Goal: Task Accomplishment & Management: Manage account settings

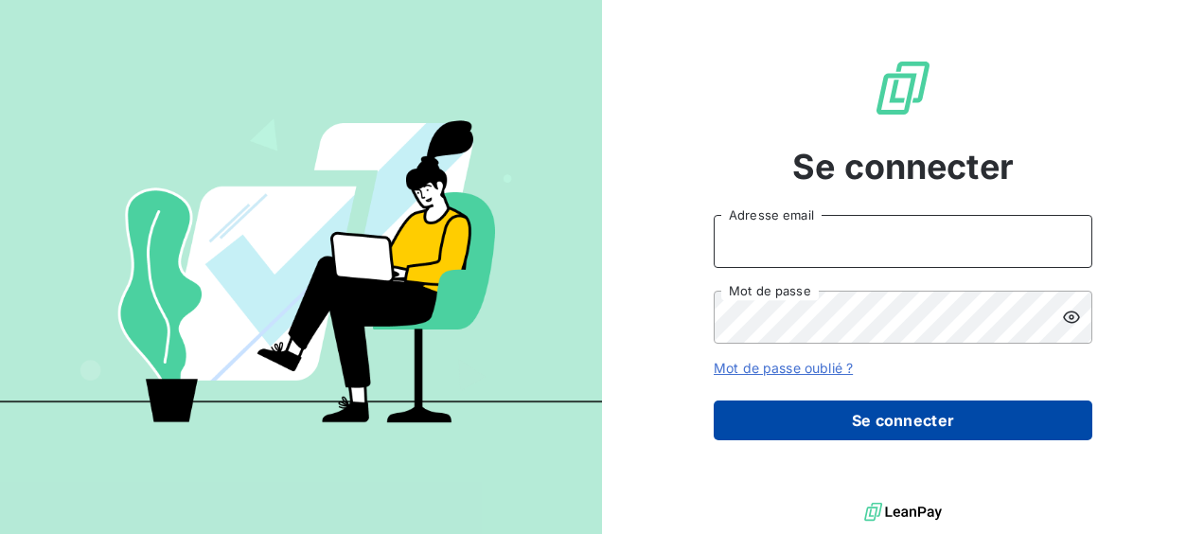
type input "[EMAIL_ADDRESS][DOMAIN_NAME]"
click at [924, 434] on button "Se connecter" at bounding box center [903, 421] width 379 height 40
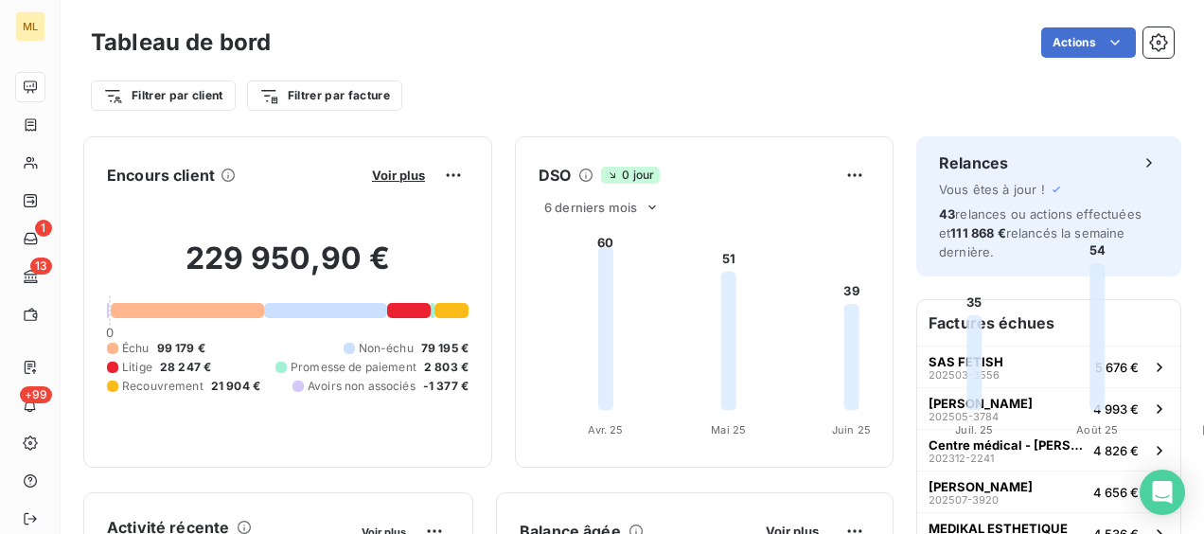
click at [646, 58] on div "Tableau de bord Actions" at bounding box center [632, 43] width 1083 height 40
click at [668, 67] on div "Filtrer par client Filtrer par facture" at bounding box center [632, 87] width 1083 height 51
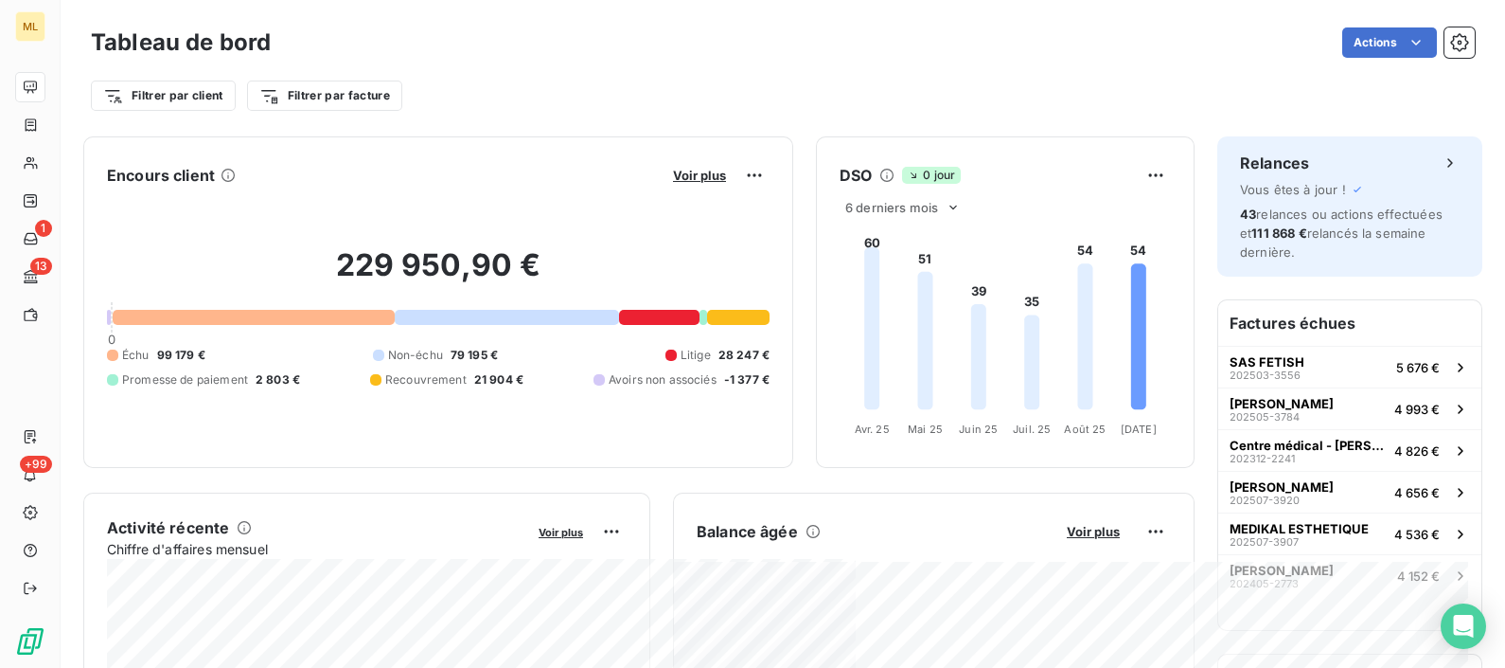
drag, startPoint x: 1134, startPoint y: 0, endPoint x: 619, endPoint y: 95, distance: 523.7
click at [619, 95] on div "Filtrer par client Filtrer par facture" at bounding box center [783, 96] width 1384 height 36
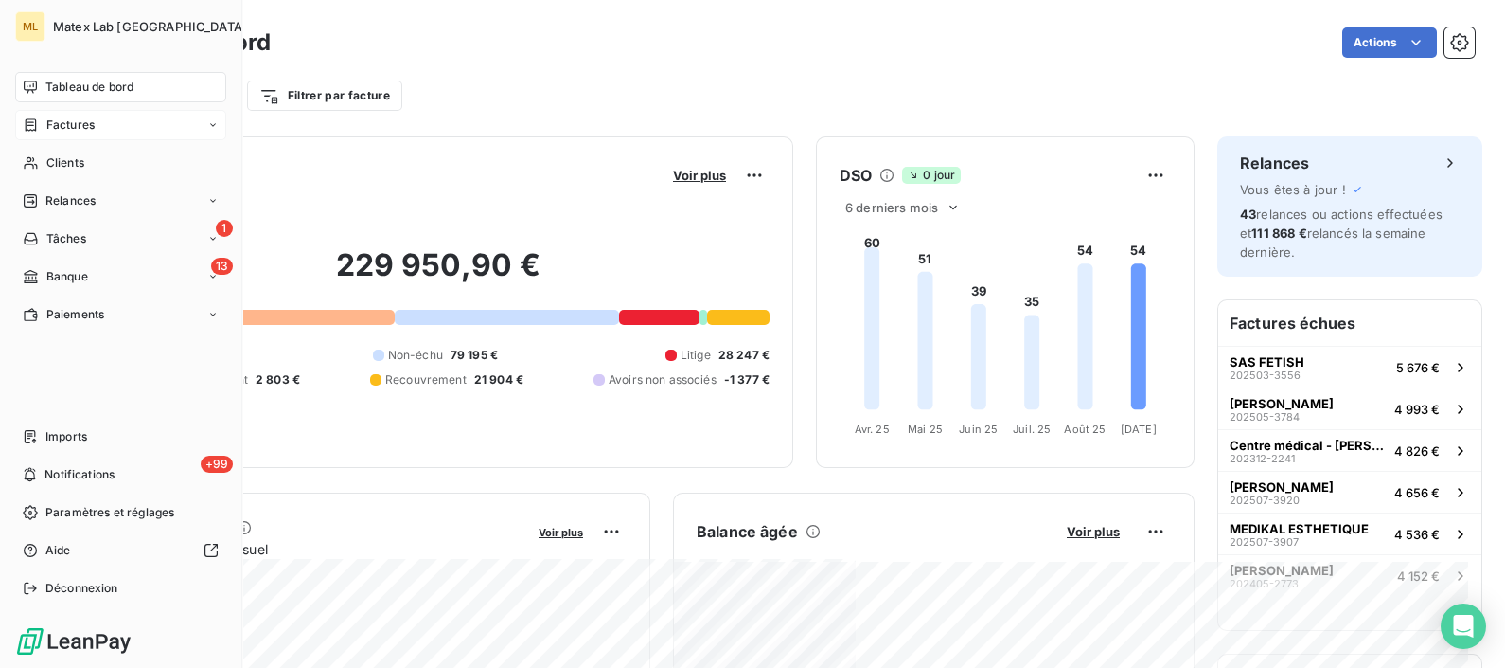
click at [85, 125] on span "Factures" at bounding box center [70, 124] width 48 height 17
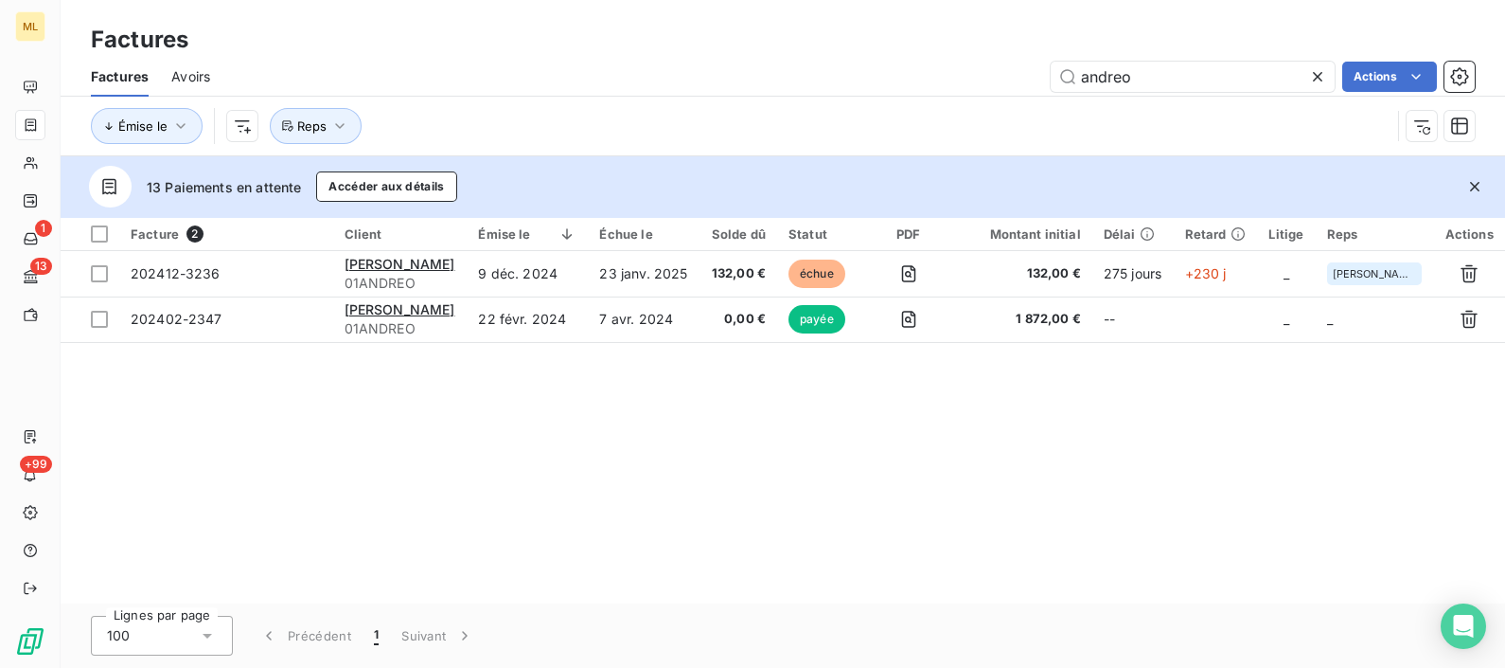
click at [570, 56] on div "Factures" at bounding box center [783, 40] width 1445 height 34
click at [1100, 73] on input "andreo" at bounding box center [1193, 77] width 284 height 30
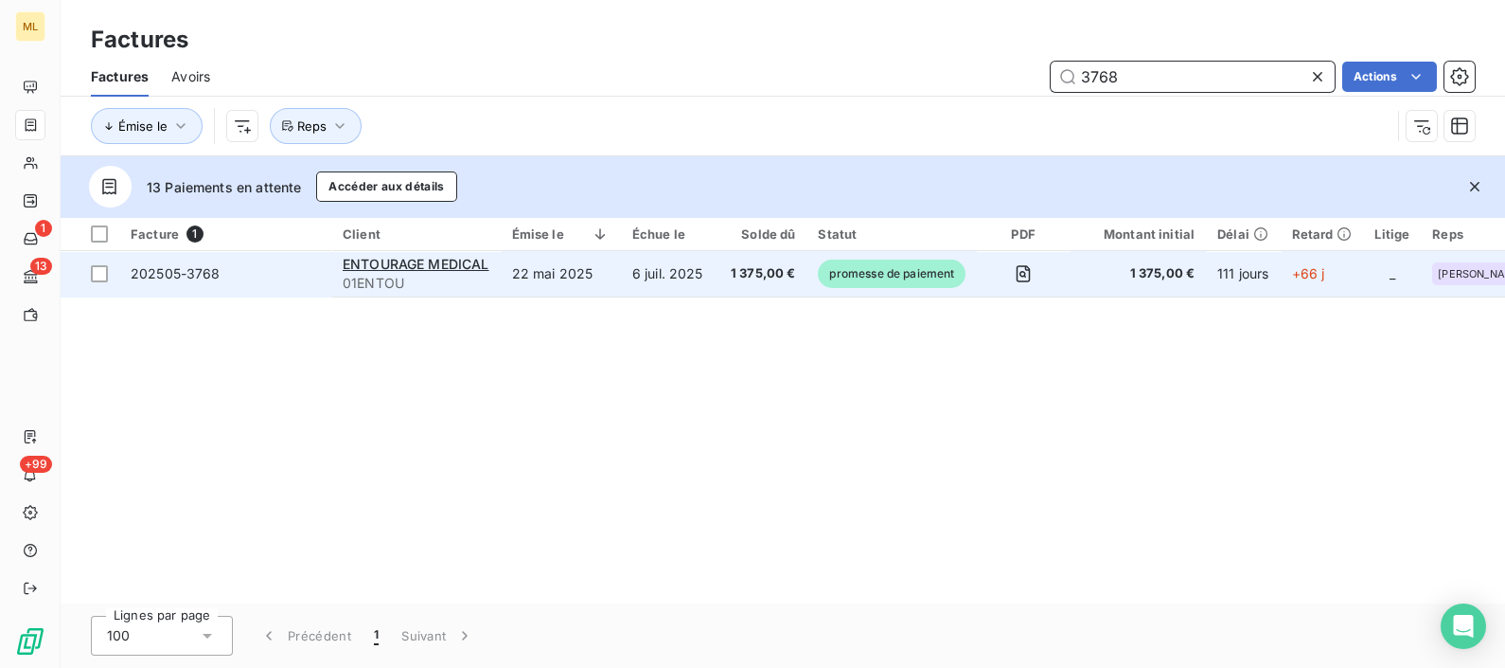
type input "3768"
click at [308, 275] on span "202505-3768" at bounding box center [225, 273] width 189 height 19
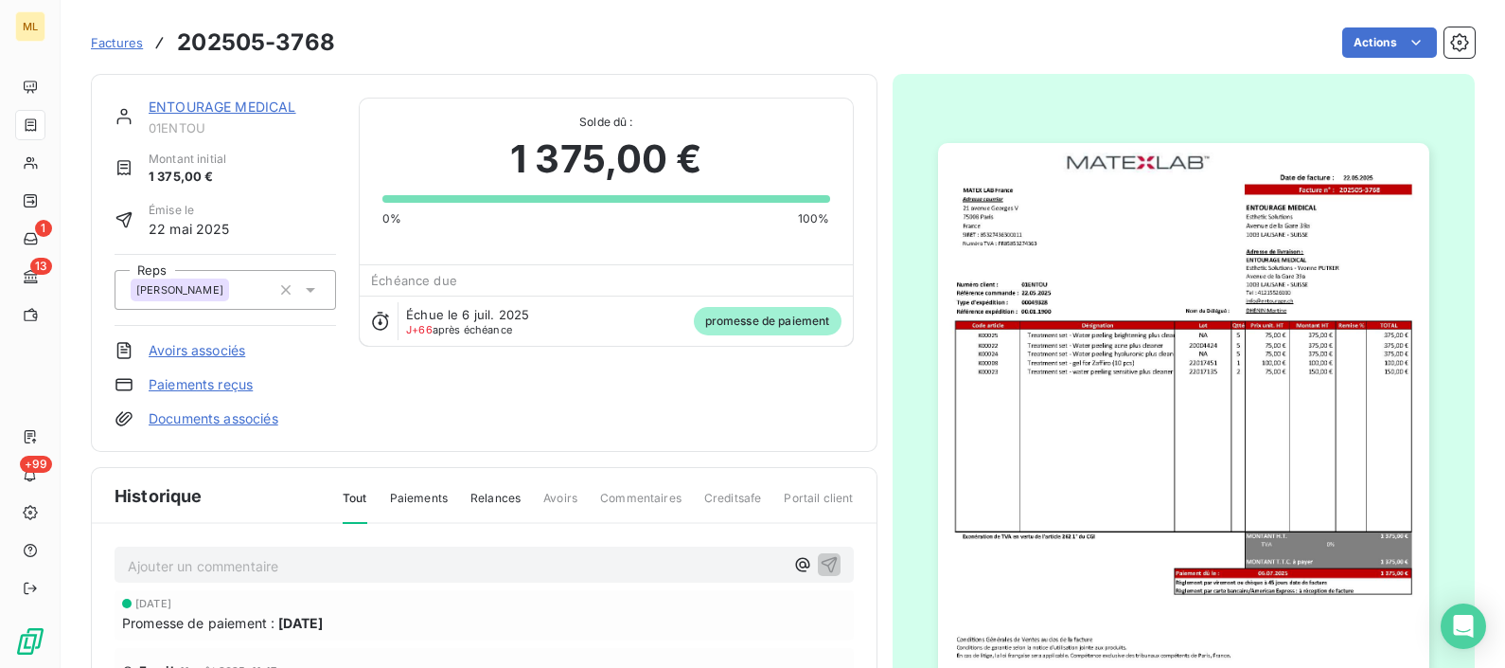
click at [189, 350] on link "Avoirs associés" at bounding box center [197, 350] width 97 height 19
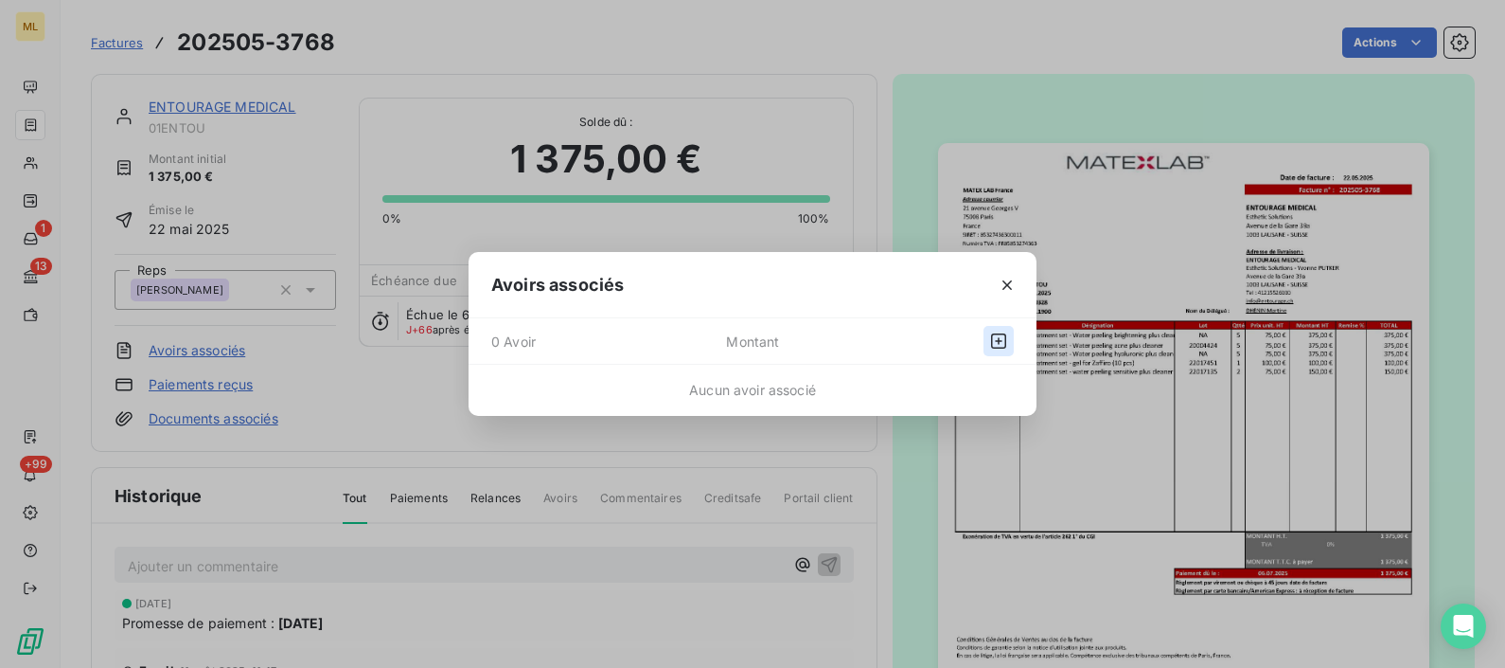
click at [997, 337] on icon "button" at bounding box center [998, 340] width 19 height 19
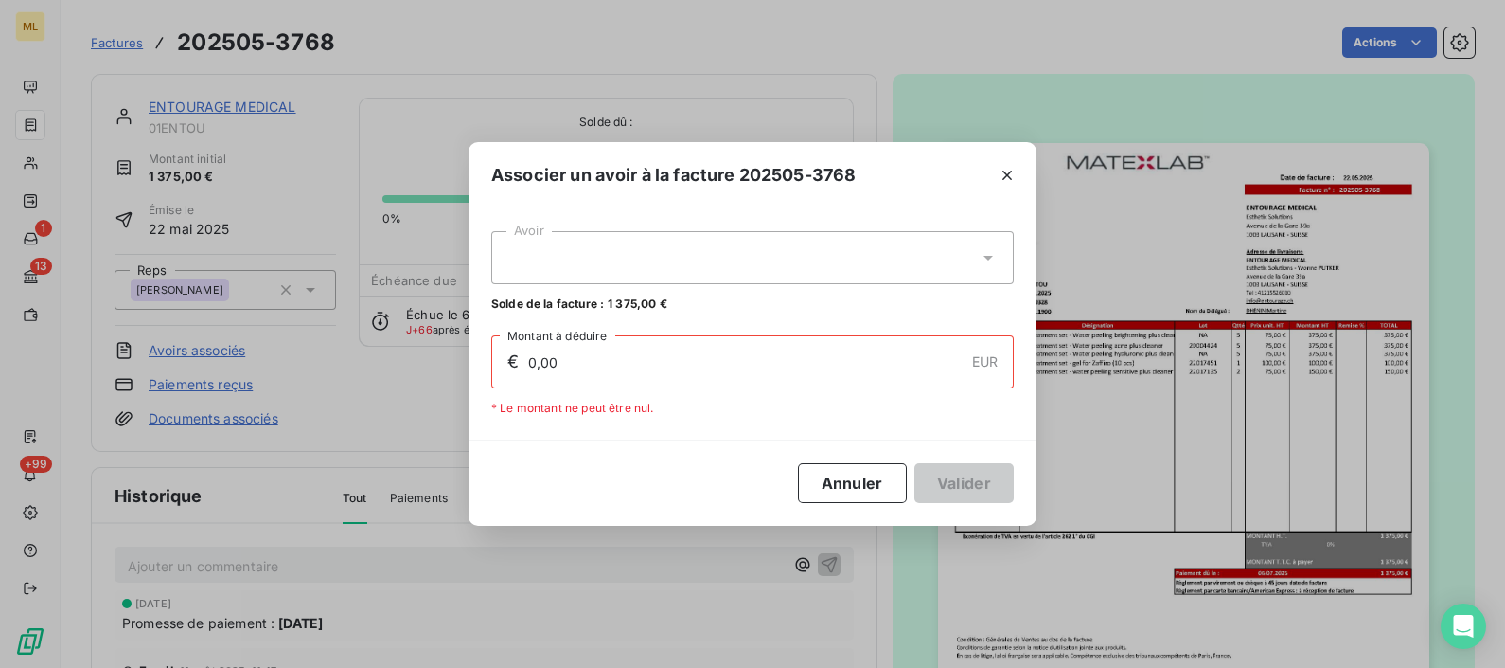
click at [1000, 240] on div at bounding box center [752, 257] width 523 height 53
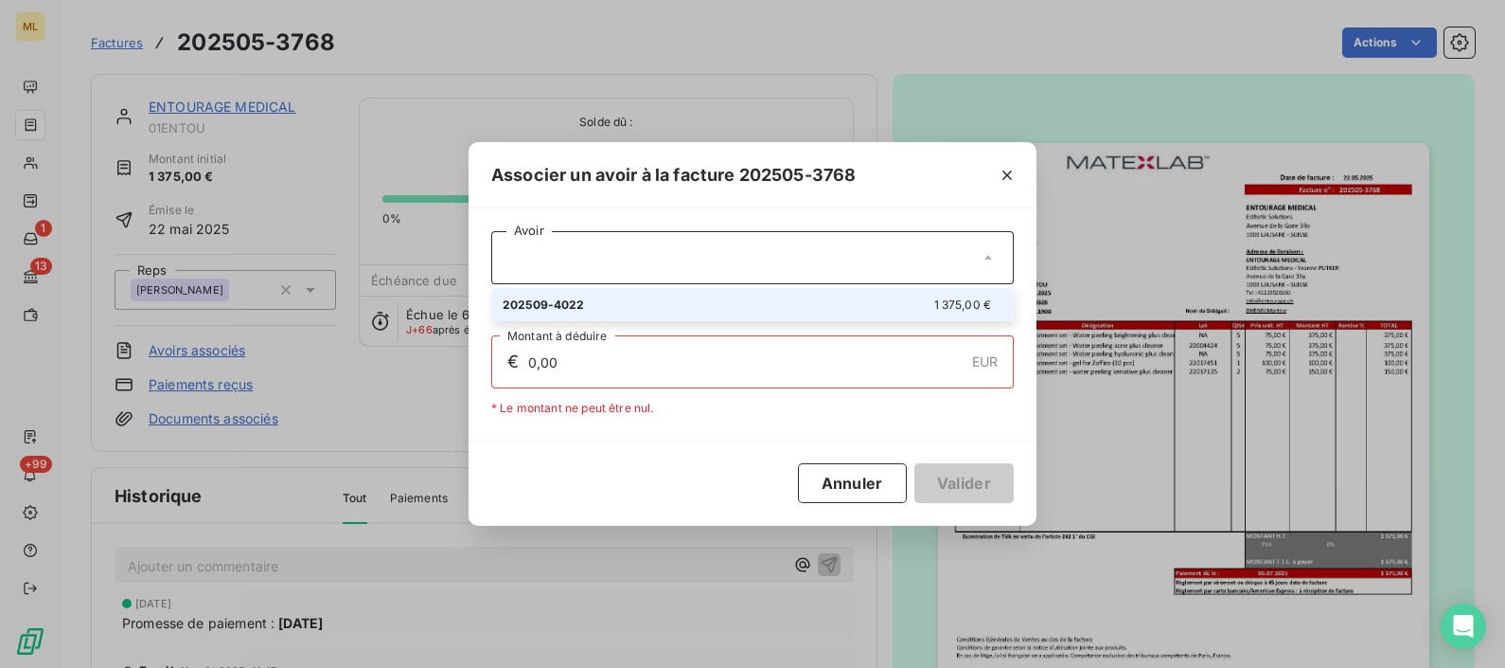
click at [588, 307] on div "202509-4022 1 375,00 €" at bounding box center [753, 304] width 500 height 18
type input "1 375,00"
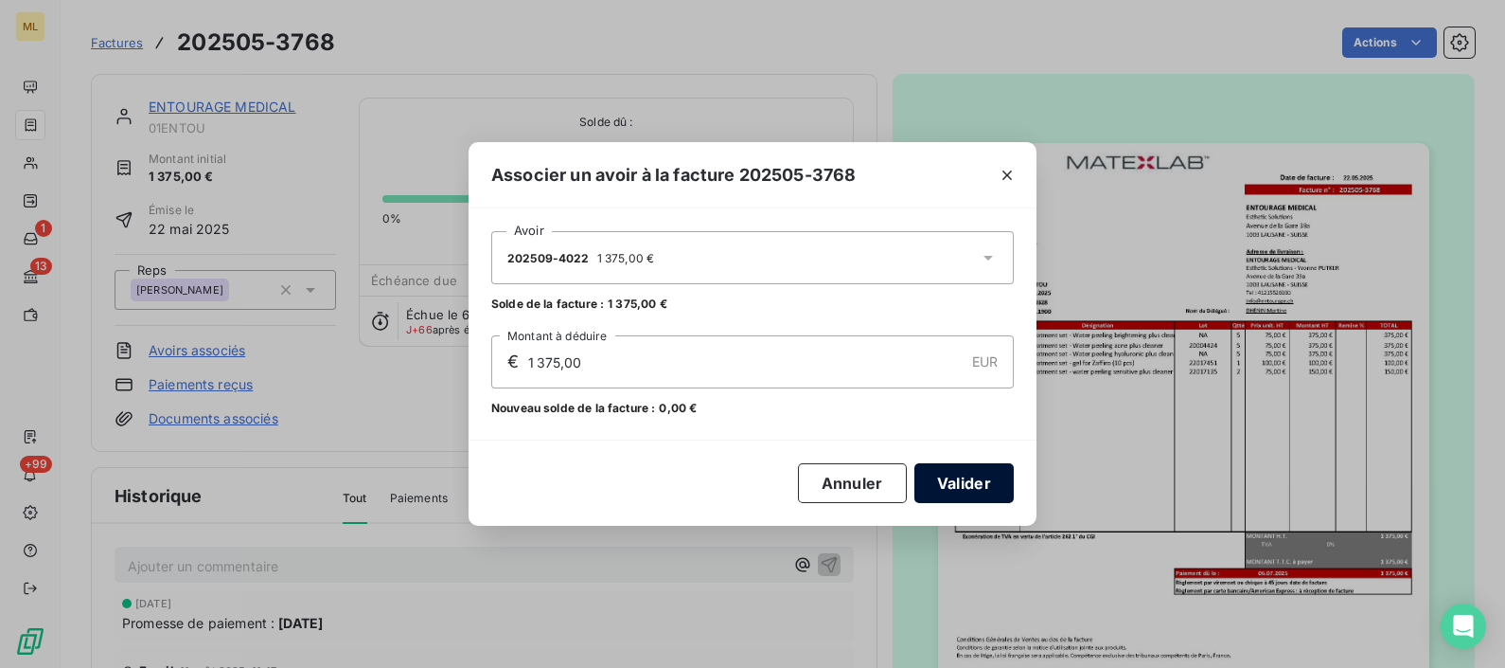
click at [978, 479] on button "Valider" at bounding box center [964, 483] width 99 height 40
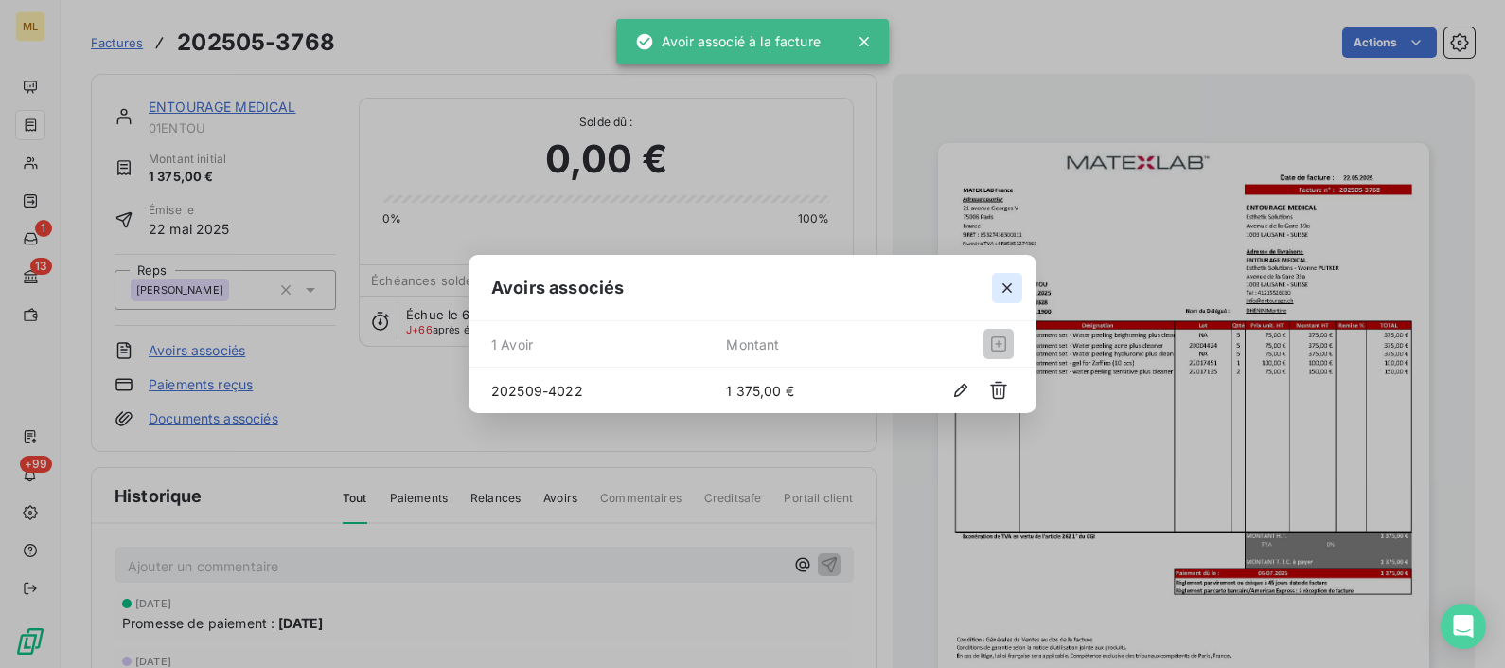
click at [1011, 287] on icon "button" at bounding box center [1007, 287] width 19 height 19
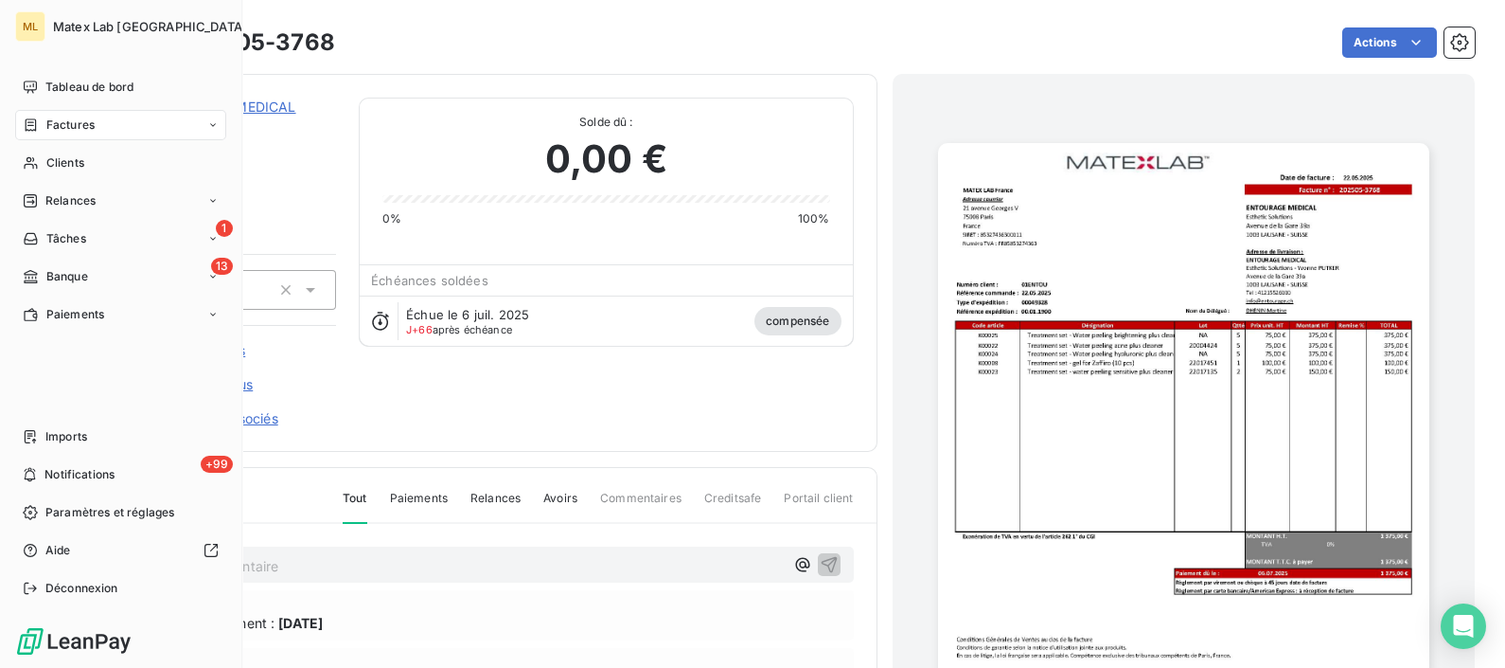
click at [43, 125] on div "Factures" at bounding box center [59, 124] width 72 height 17
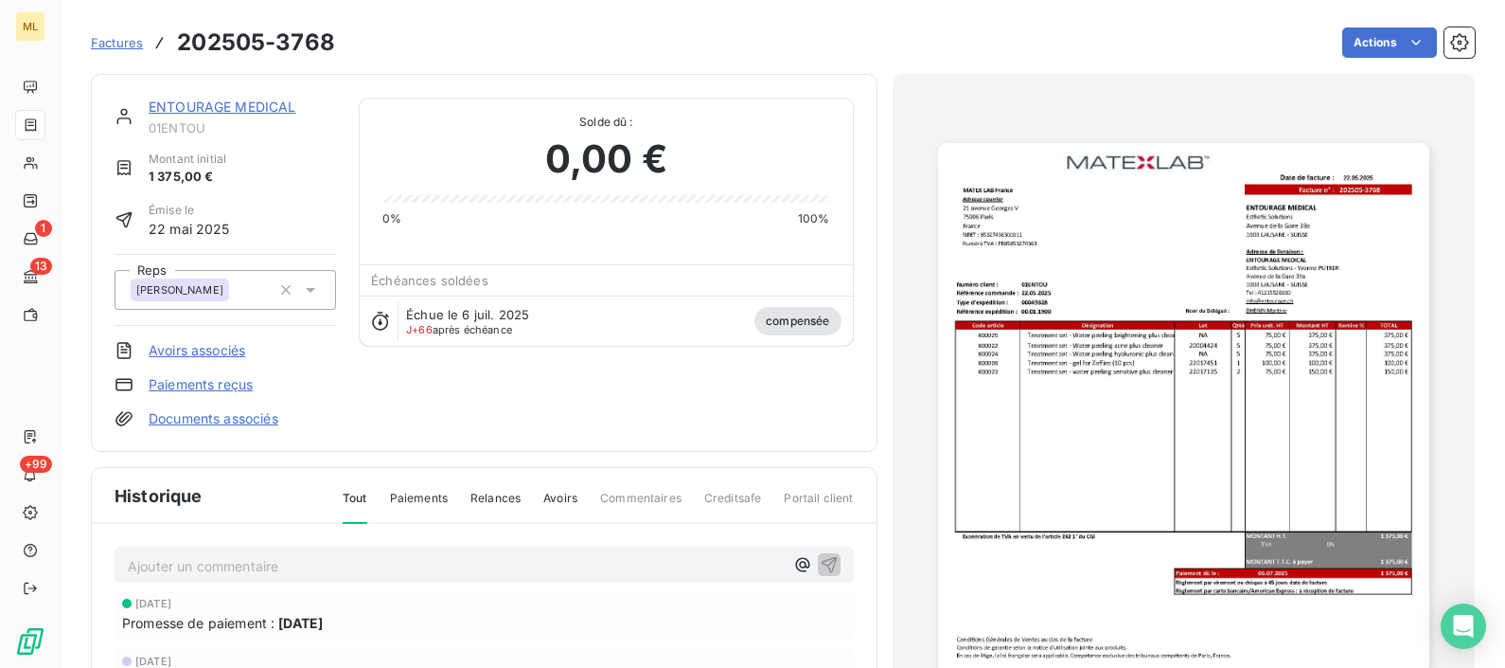
click at [723, 32] on div "Actions" at bounding box center [916, 42] width 1117 height 30
click at [1203, 45] on html "ML 1 13 +99 Factures 202505-3768 Actions Contact client Créer une tâche Supprim…" at bounding box center [752, 334] width 1505 height 668
click at [1203, 45] on icon "button" at bounding box center [1460, 42] width 19 height 19
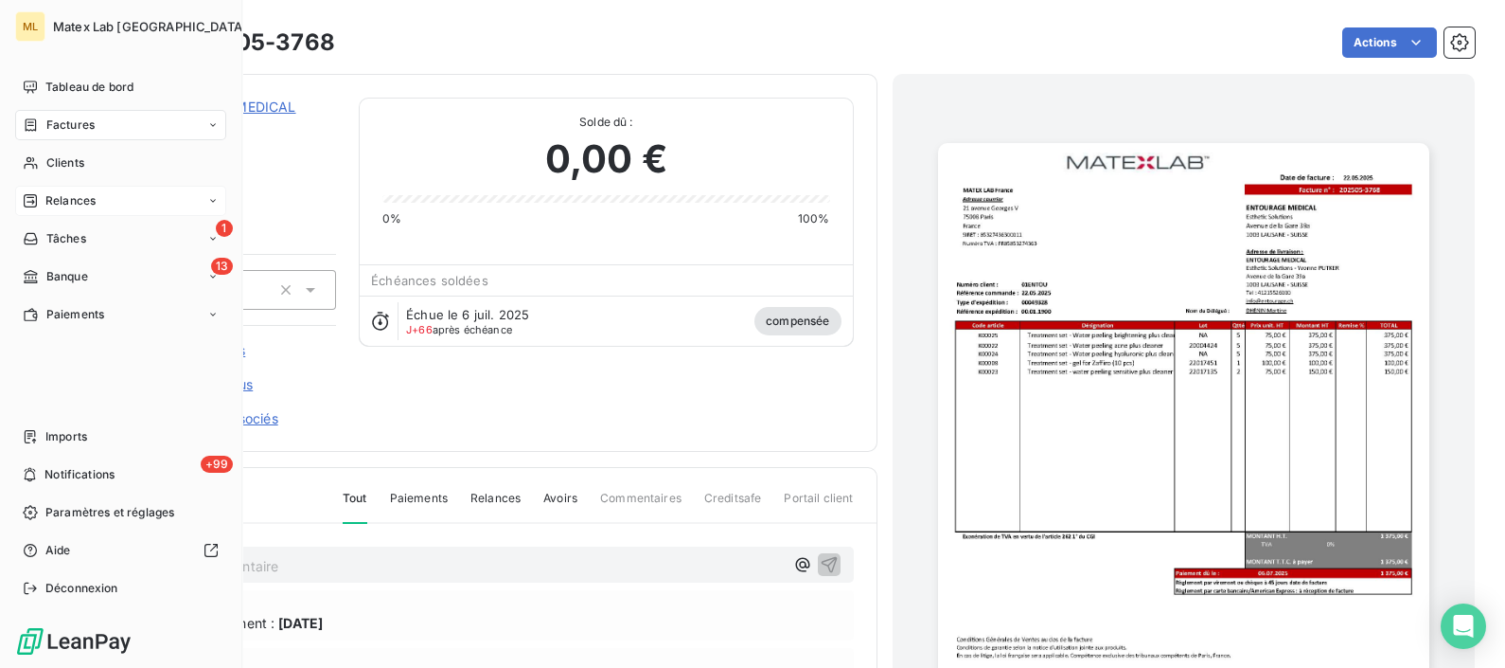
click at [80, 200] on span "Relances" at bounding box center [70, 200] width 50 height 17
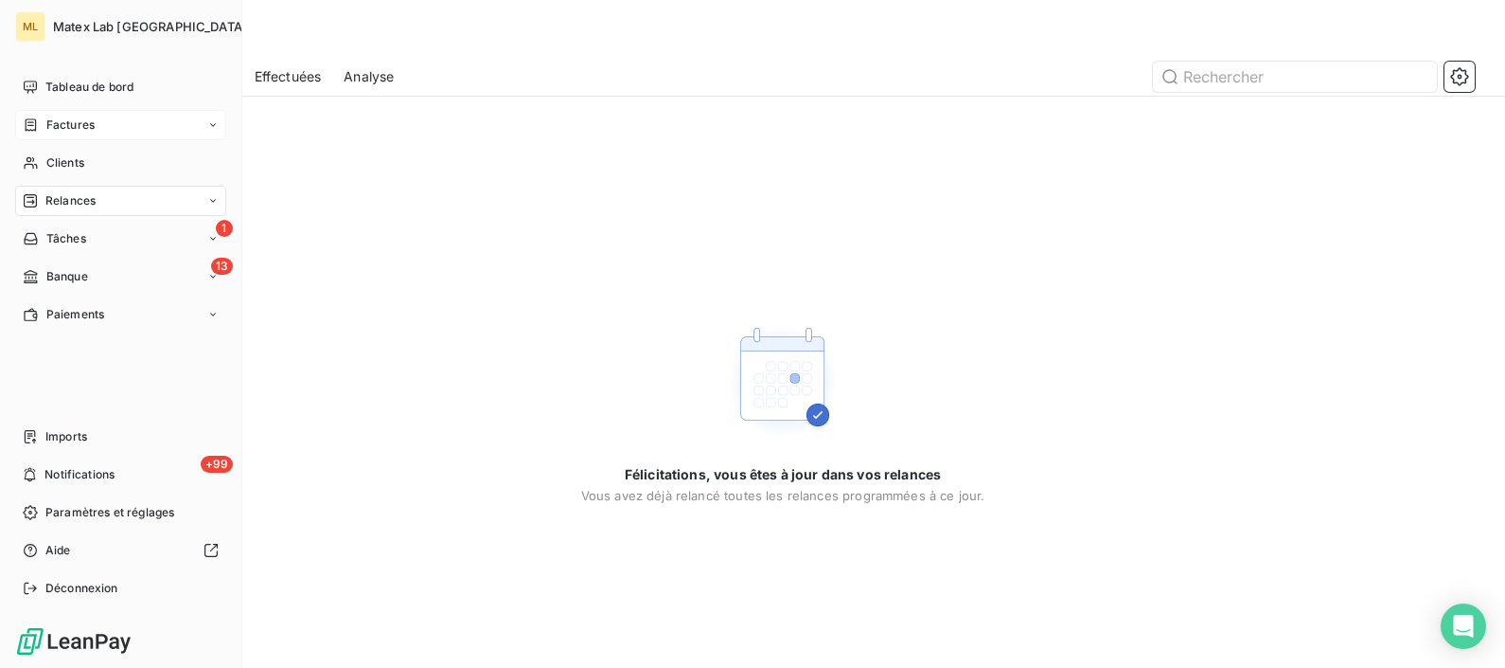
click at [98, 128] on div "Factures" at bounding box center [120, 125] width 211 height 30
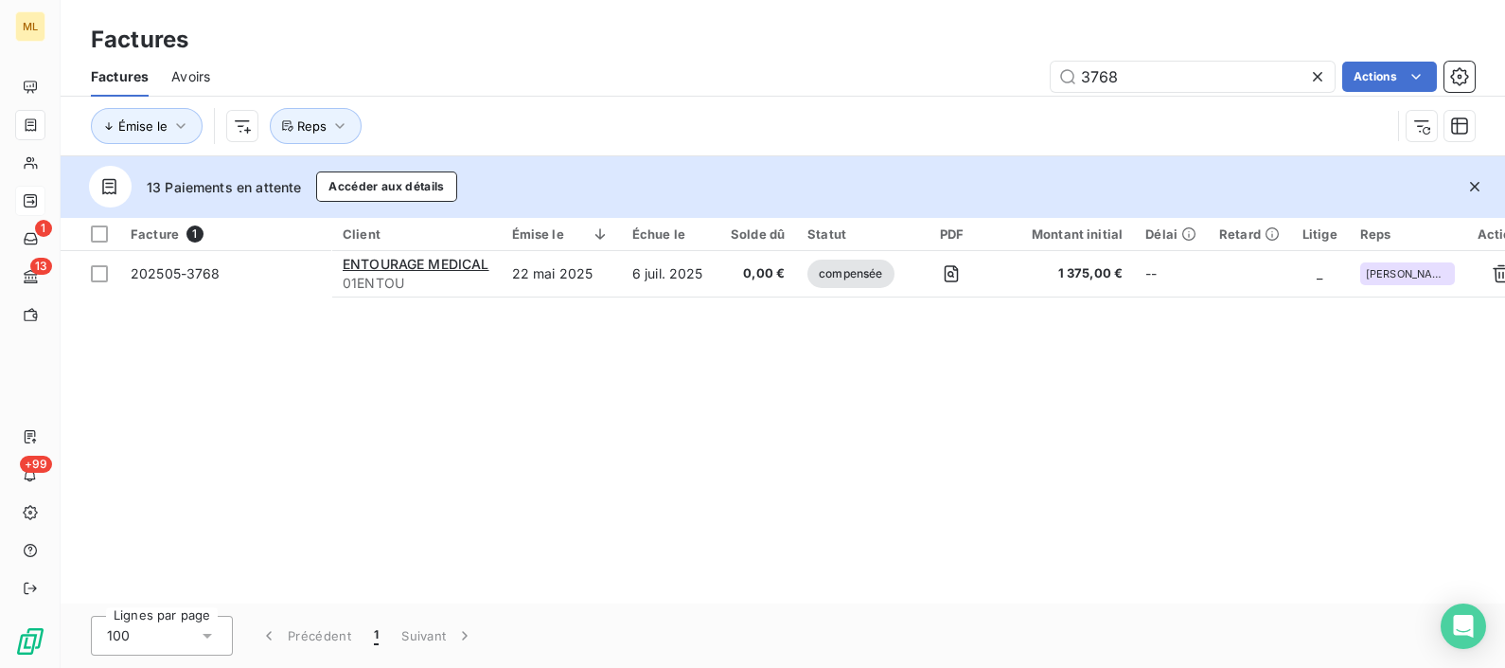
click at [756, 43] on div "Factures" at bounding box center [783, 40] width 1445 height 34
click at [1203, 80] on input "3768" at bounding box center [1193, 77] width 284 height 30
type input "3"
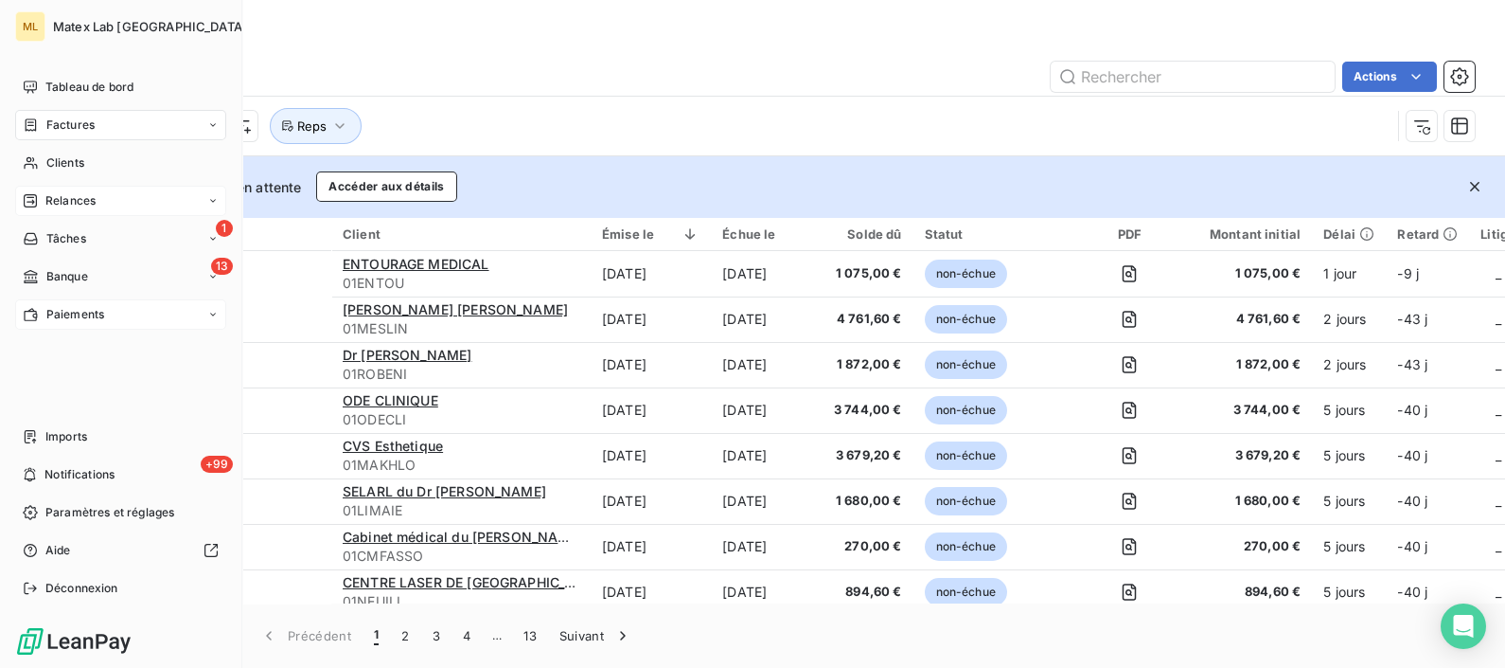
click at [44, 312] on div "Paiements" at bounding box center [63, 314] width 81 height 17
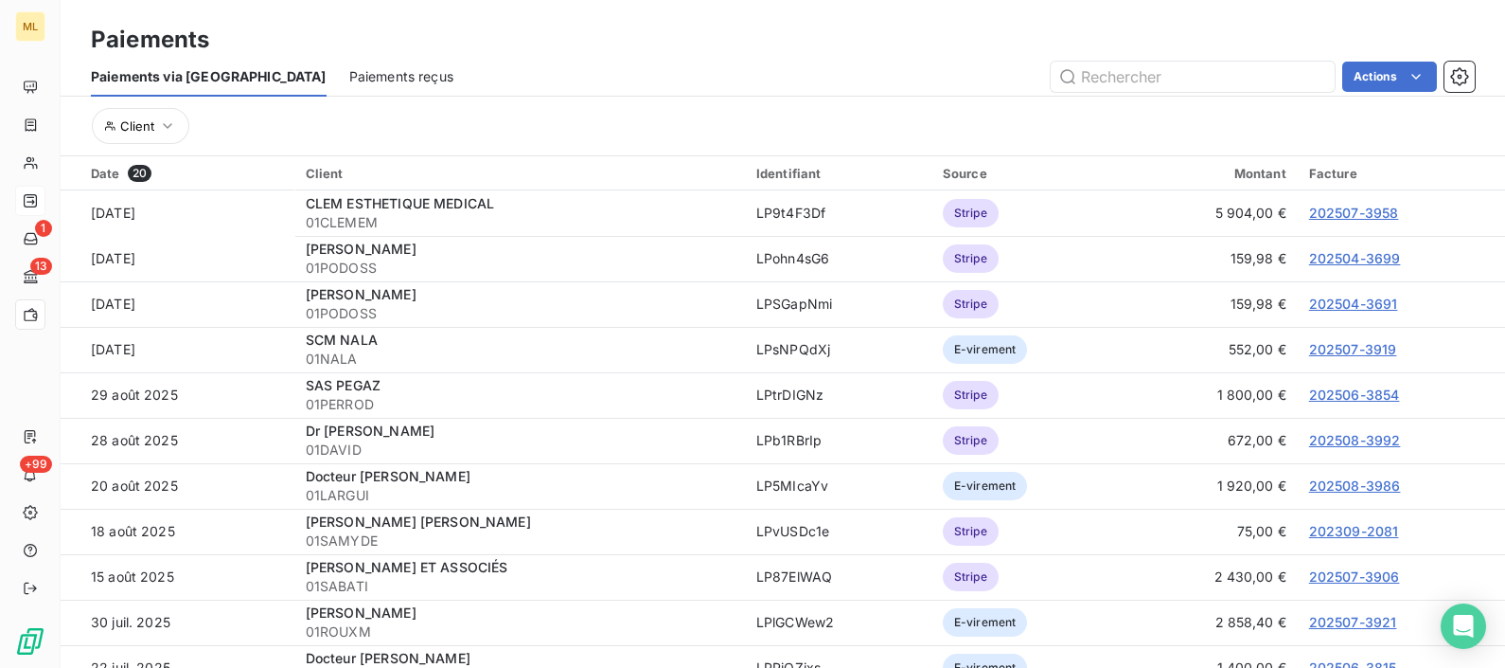
click at [349, 84] on span "Paiements reçus" at bounding box center [401, 76] width 104 height 19
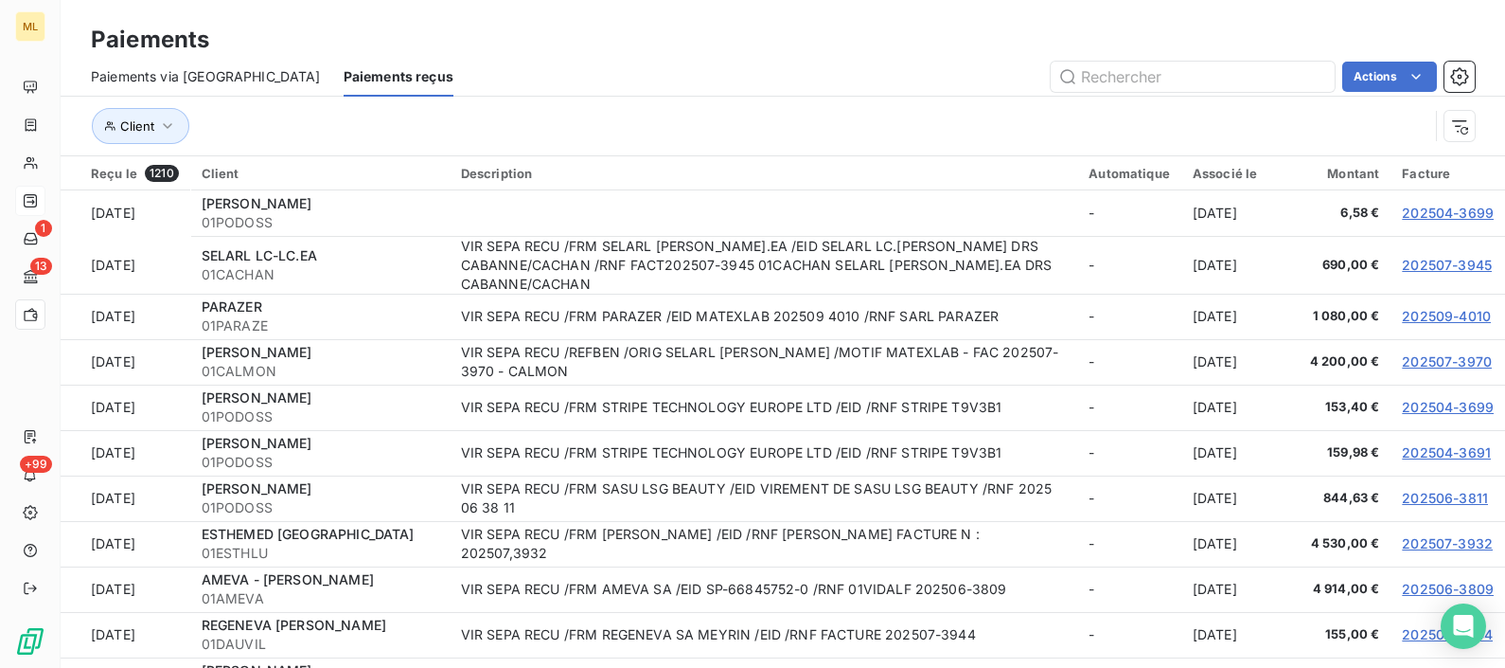
click at [180, 62] on div "Paiements via [GEOGRAPHIC_DATA]" at bounding box center [206, 77] width 230 height 40
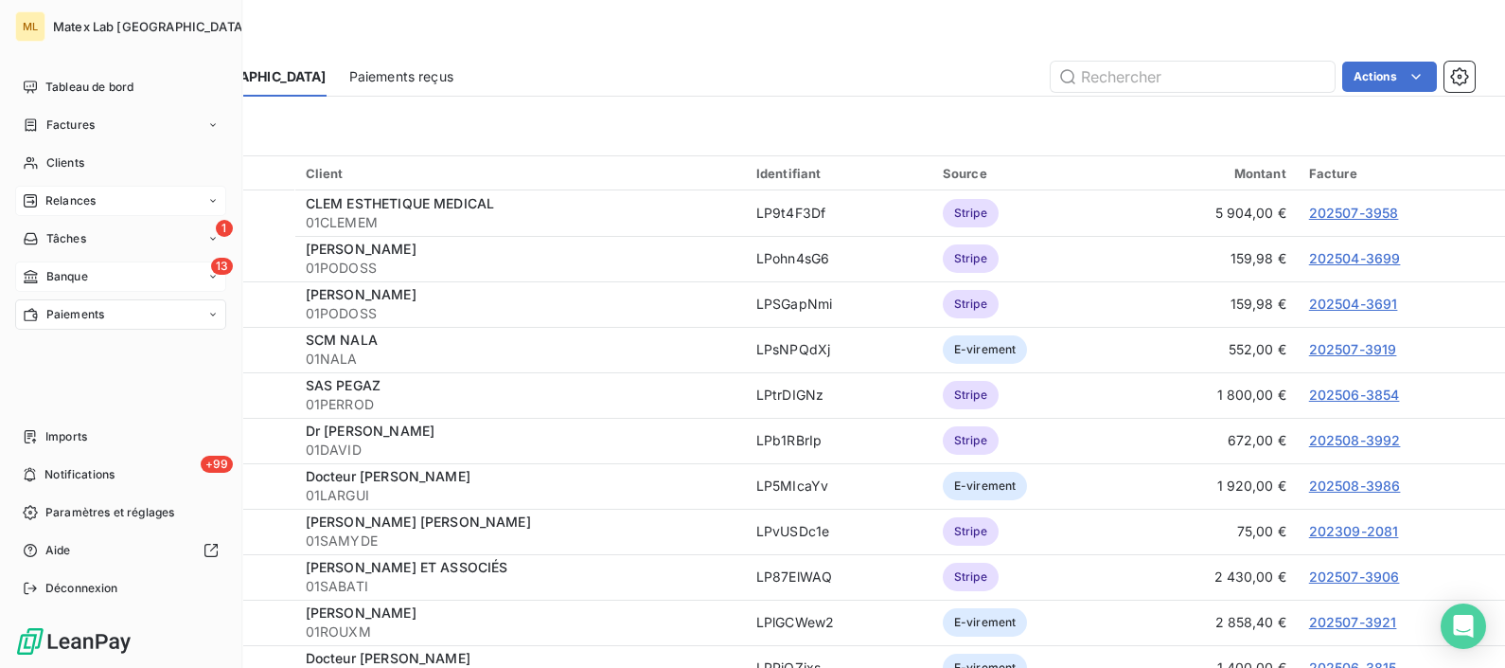
click at [82, 275] on span "Banque" at bounding box center [67, 276] width 42 height 17
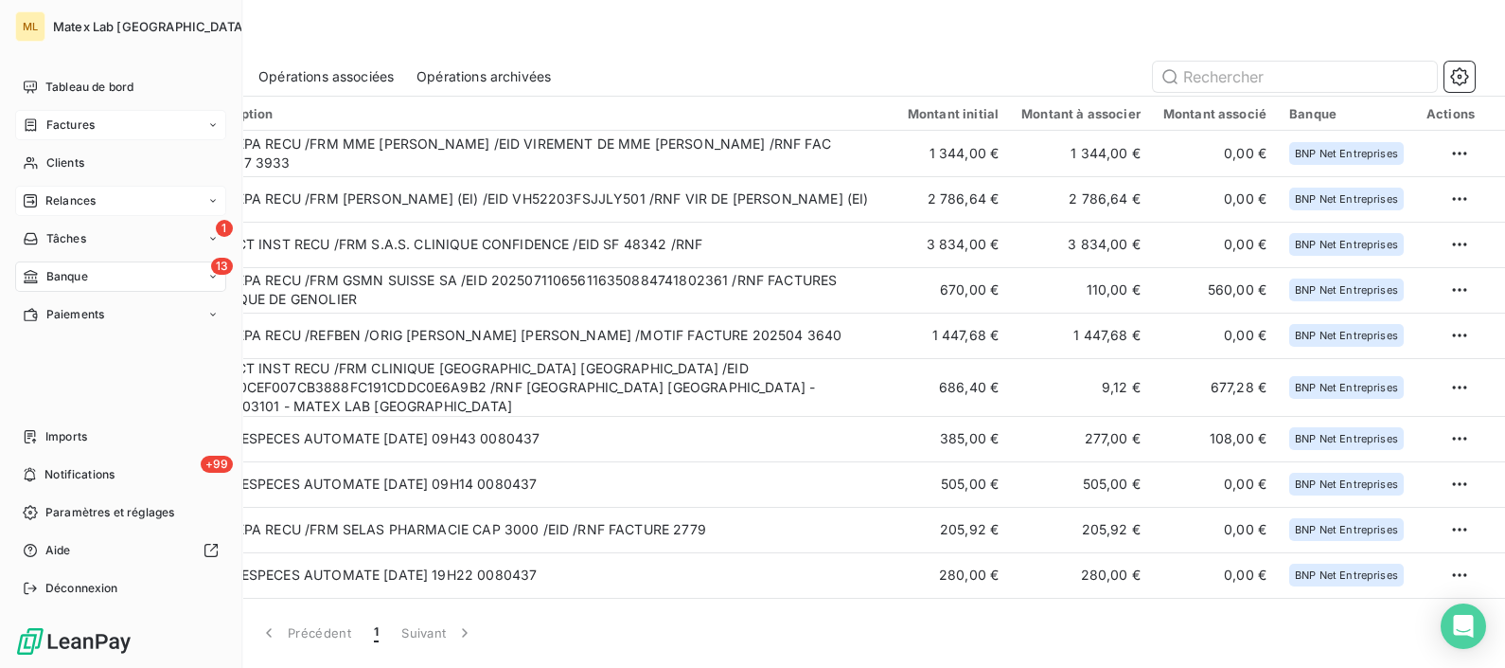
click at [70, 122] on span "Factures" at bounding box center [70, 124] width 48 height 17
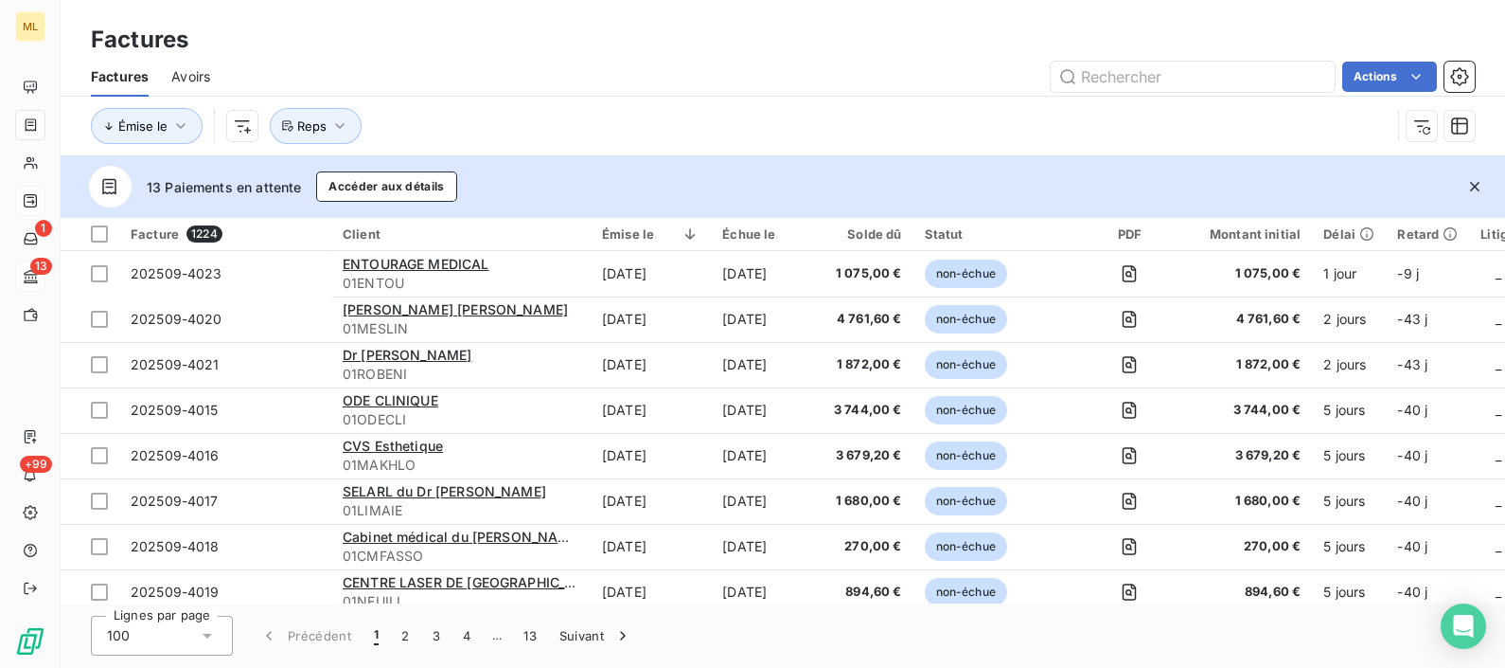
click at [612, 62] on div "Actions" at bounding box center [854, 77] width 1242 height 30
click at [1163, 76] on input "text" at bounding box center [1193, 77] width 284 height 30
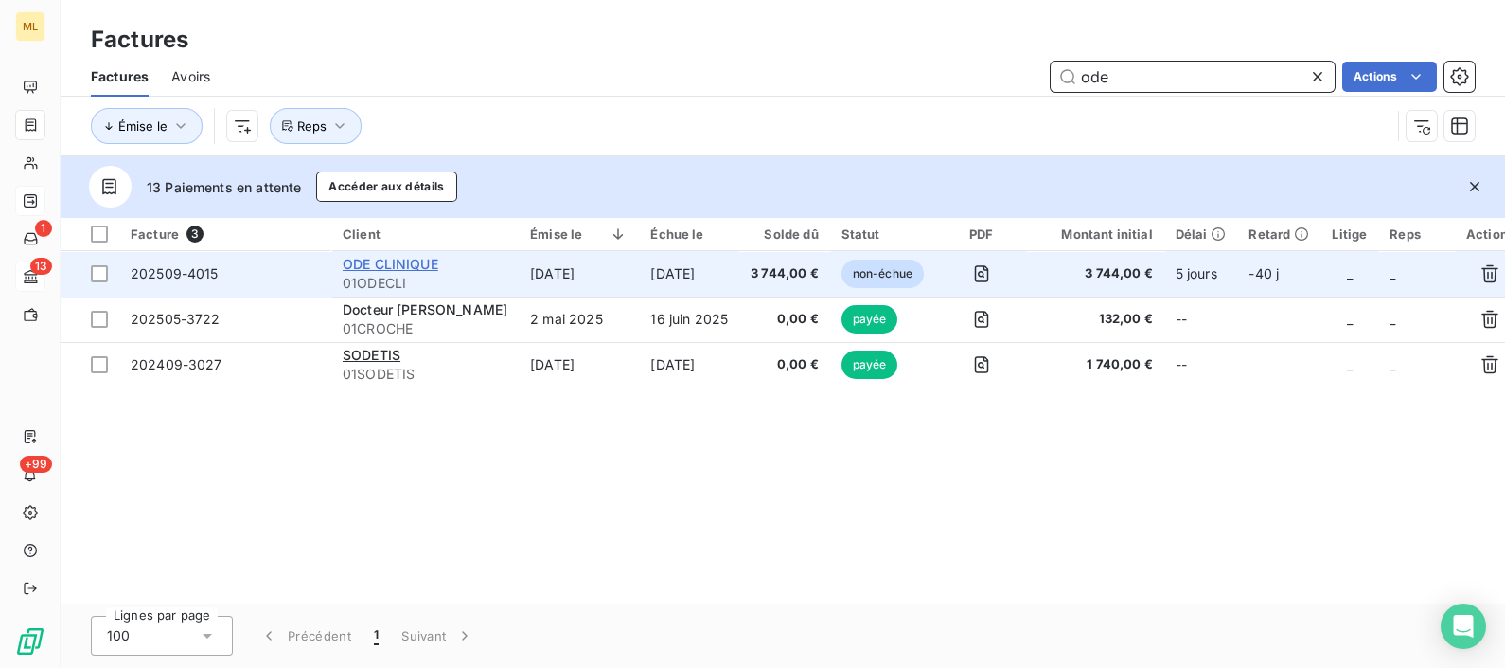
type input "ode"
click at [407, 259] on span "ODE CLINIQUE" at bounding box center [391, 264] width 96 height 16
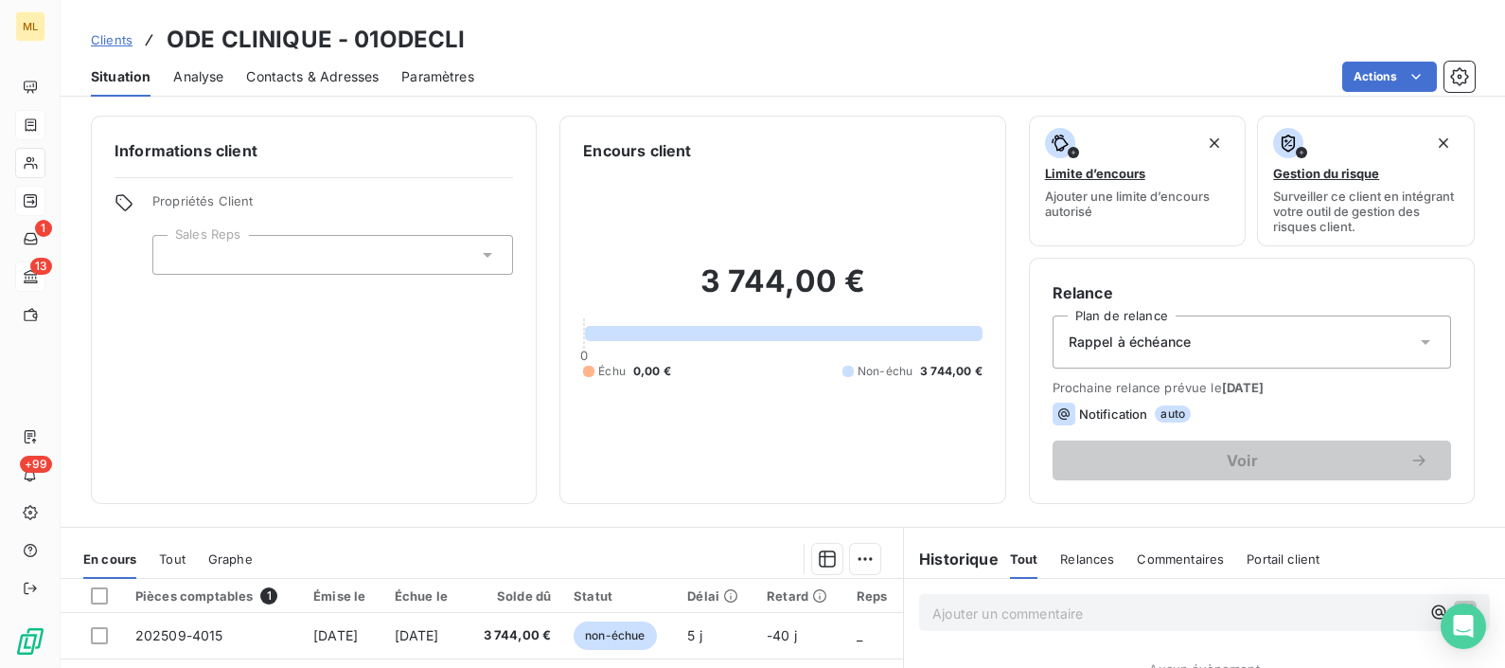
click at [407, 259] on div at bounding box center [332, 255] width 361 height 40
click at [595, 47] on div "Clients ODE CLINIQUE - 01ODECLI" at bounding box center [783, 40] width 1445 height 34
click at [377, 355] on div "Informations client Propriétés Client Sales Reps" at bounding box center [314, 310] width 446 height 388
click at [342, 75] on span "Contacts & Adresses" at bounding box center [312, 76] width 133 height 19
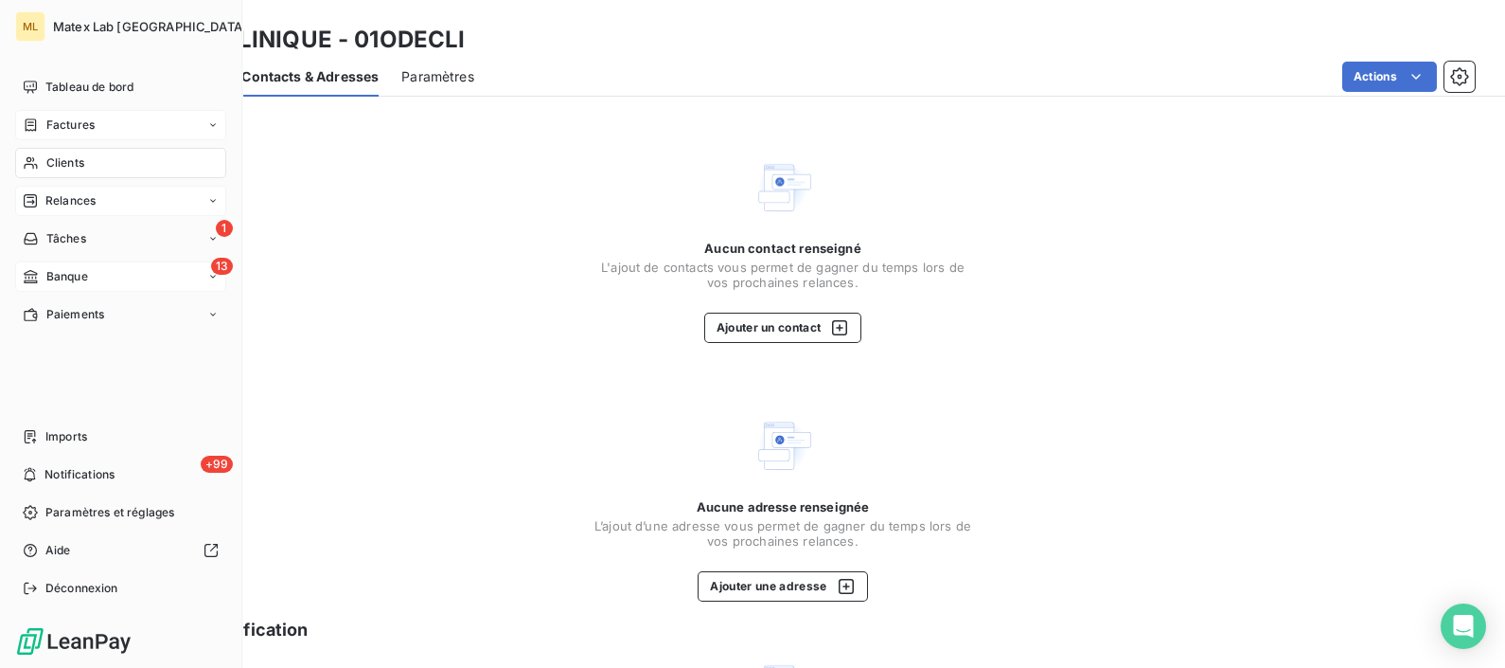
click at [95, 124] on div "Factures" at bounding box center [120, 125] width 211 height 30
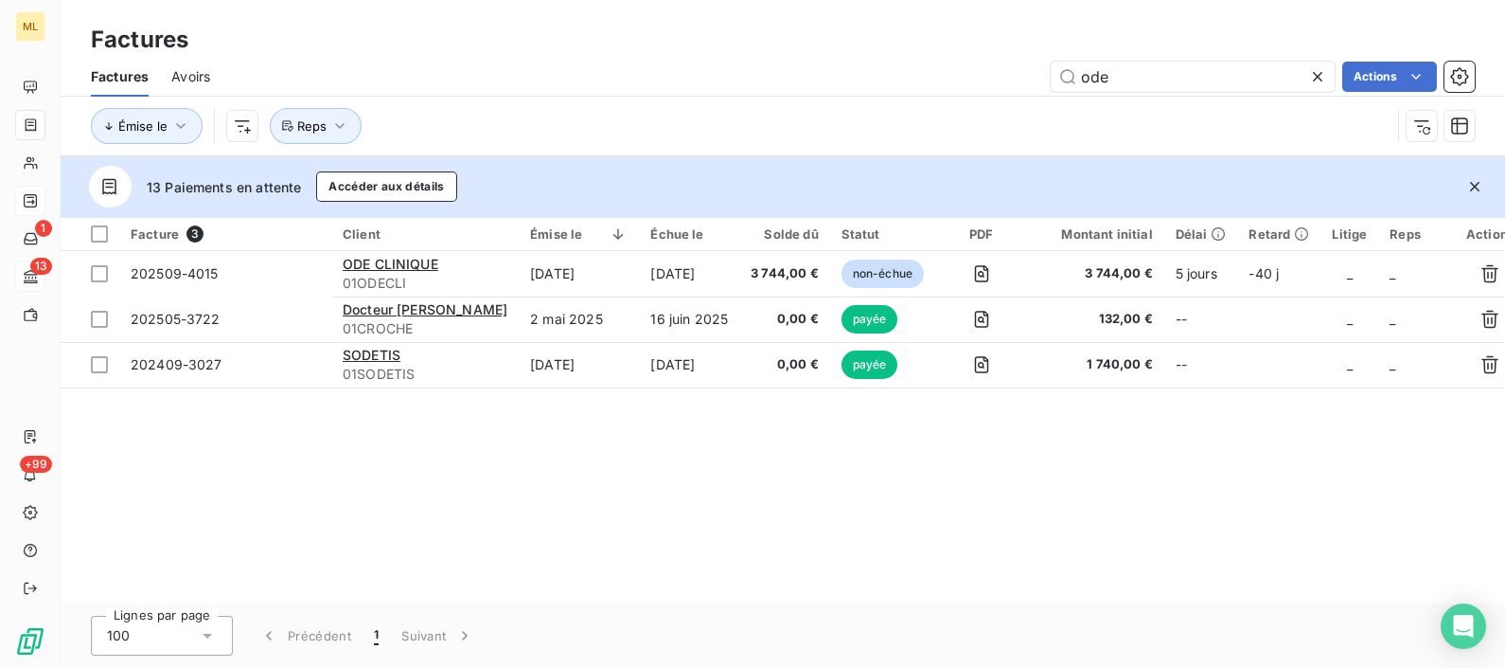
click at [447, 52] on div "Factures" at bounding box center [783, 40] width 1445 height 34
drag, startPoint x: 1130, startPoint y: 85, endPoint x: 999, endPoint y: 95, distance: 131.0
click at [999, 95] on div "Factures Avoirs ode Actions" at bounding box center [783, 77] width 1445 height 40
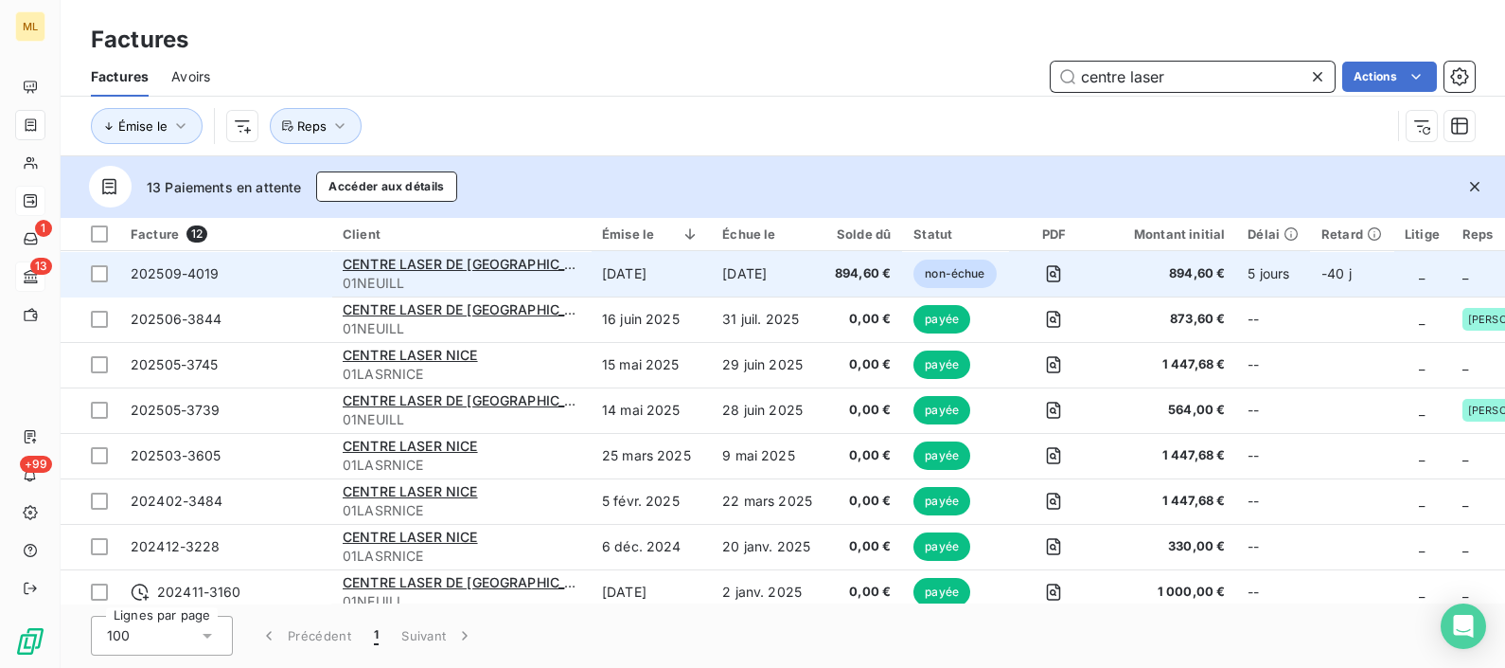
type input "centre laser"
click at [354, 275] on span "01NEUILL" at bounding box center [461, 283] width 237 height 19
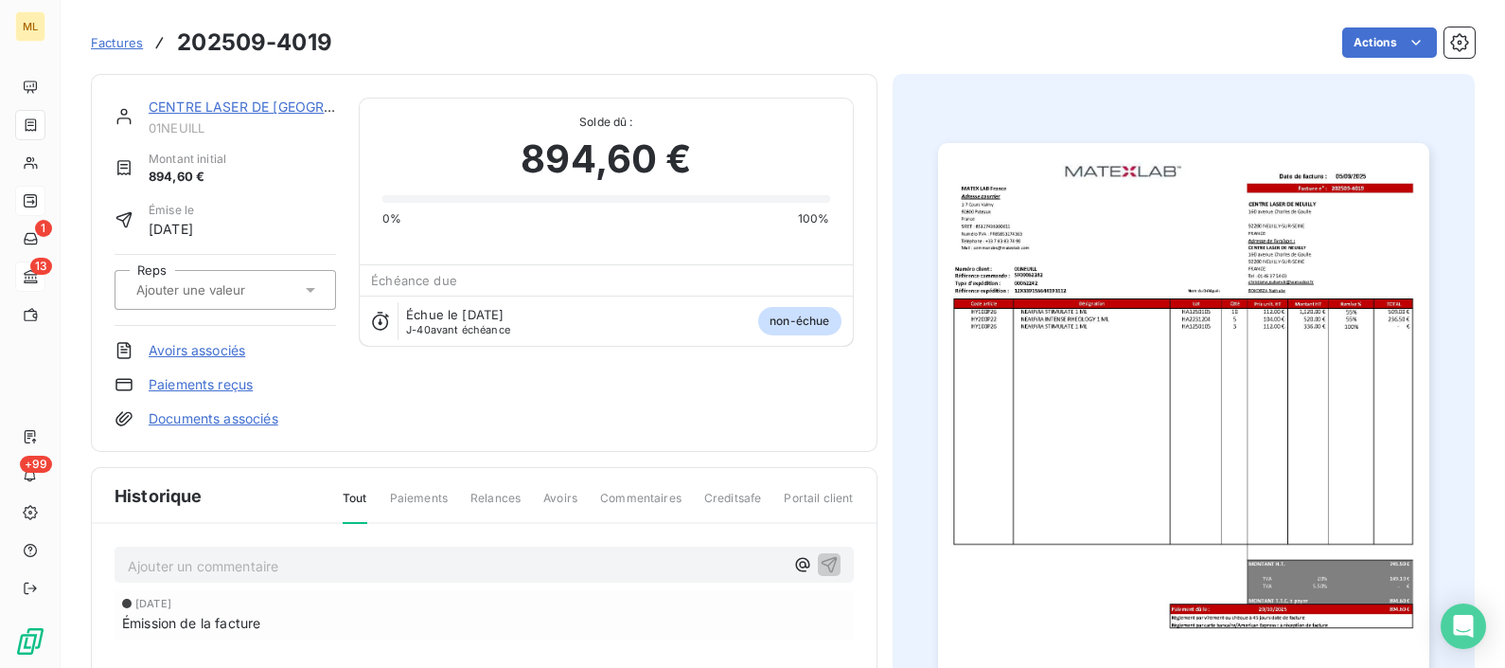
click at [267, 102] on link "CENTRE LASER DE [GEOGRAPHIC_DATA]" at bounding box center [280, 106] width 262 height 16
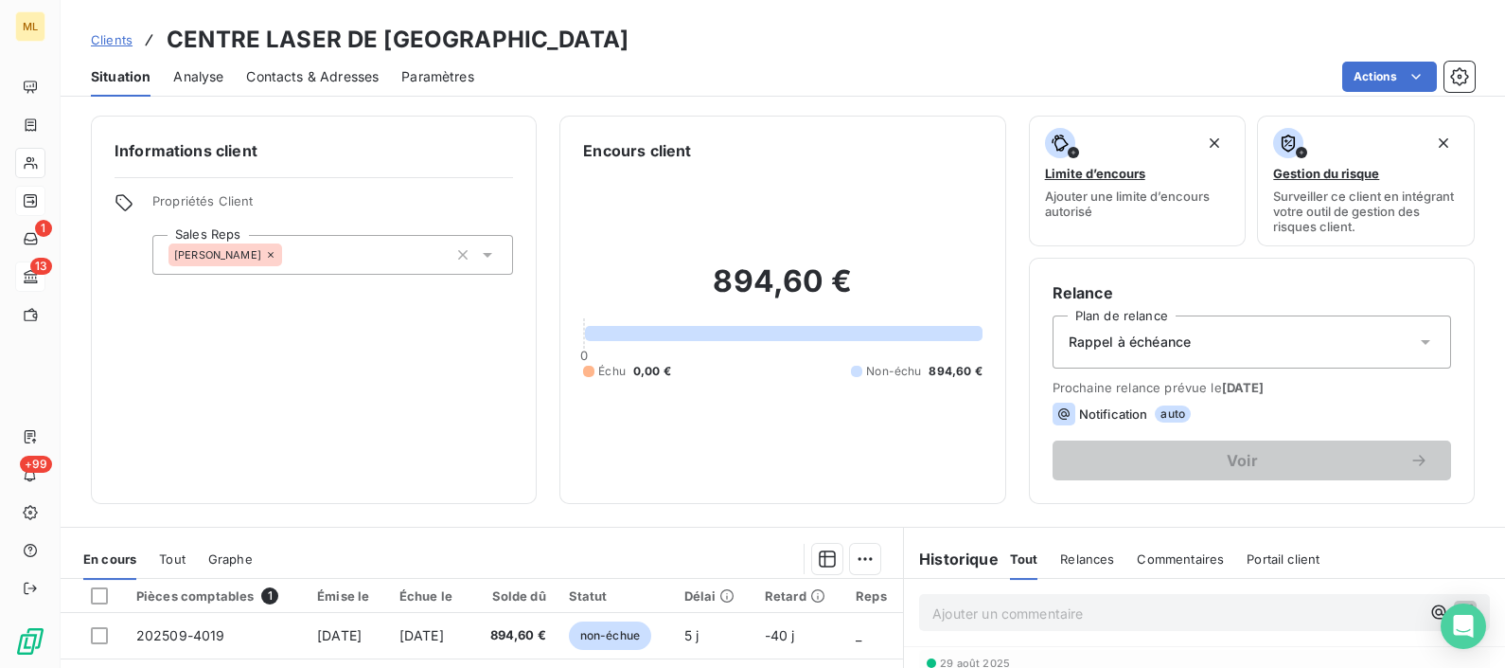
click at [317, 64] on div "Contacts & Adresses" at bounding box center [312, 77] width 133 height 40
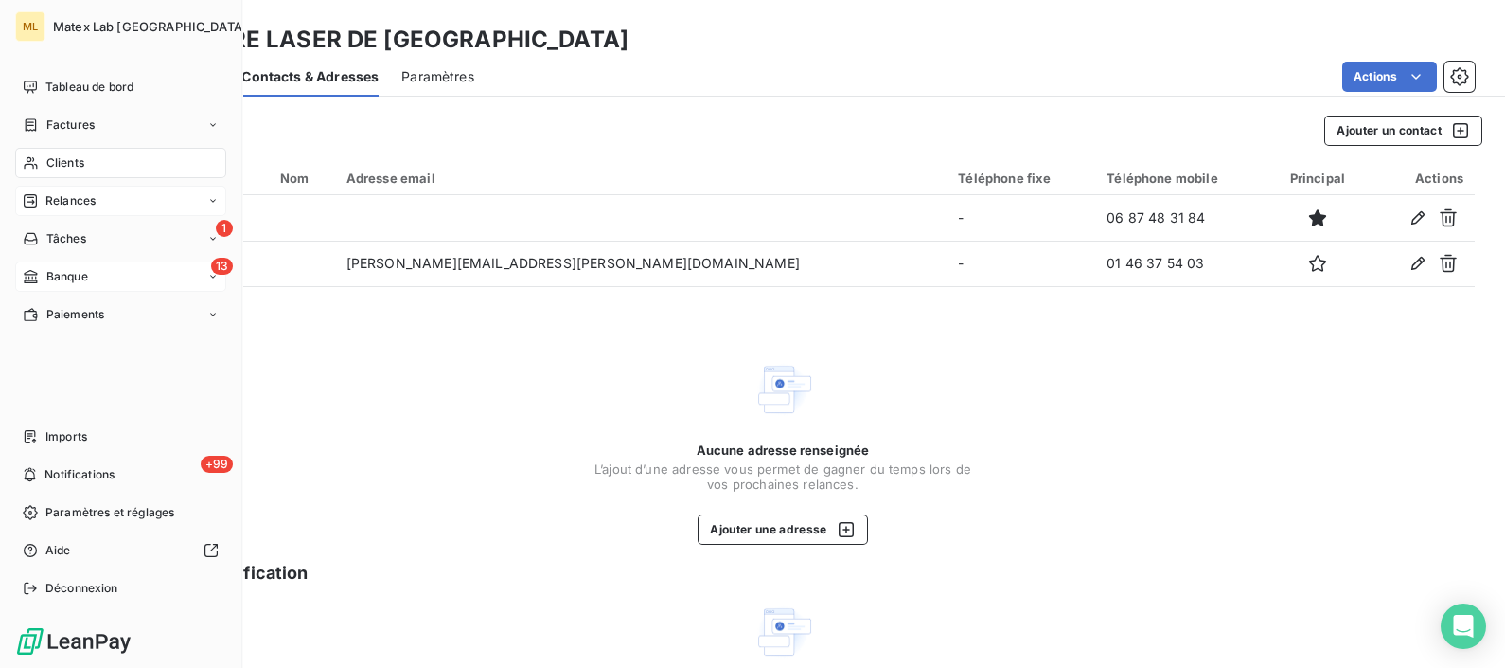
click at [69, 129] on span "Factures" at bounding box center [70, 124] width 48 height 17
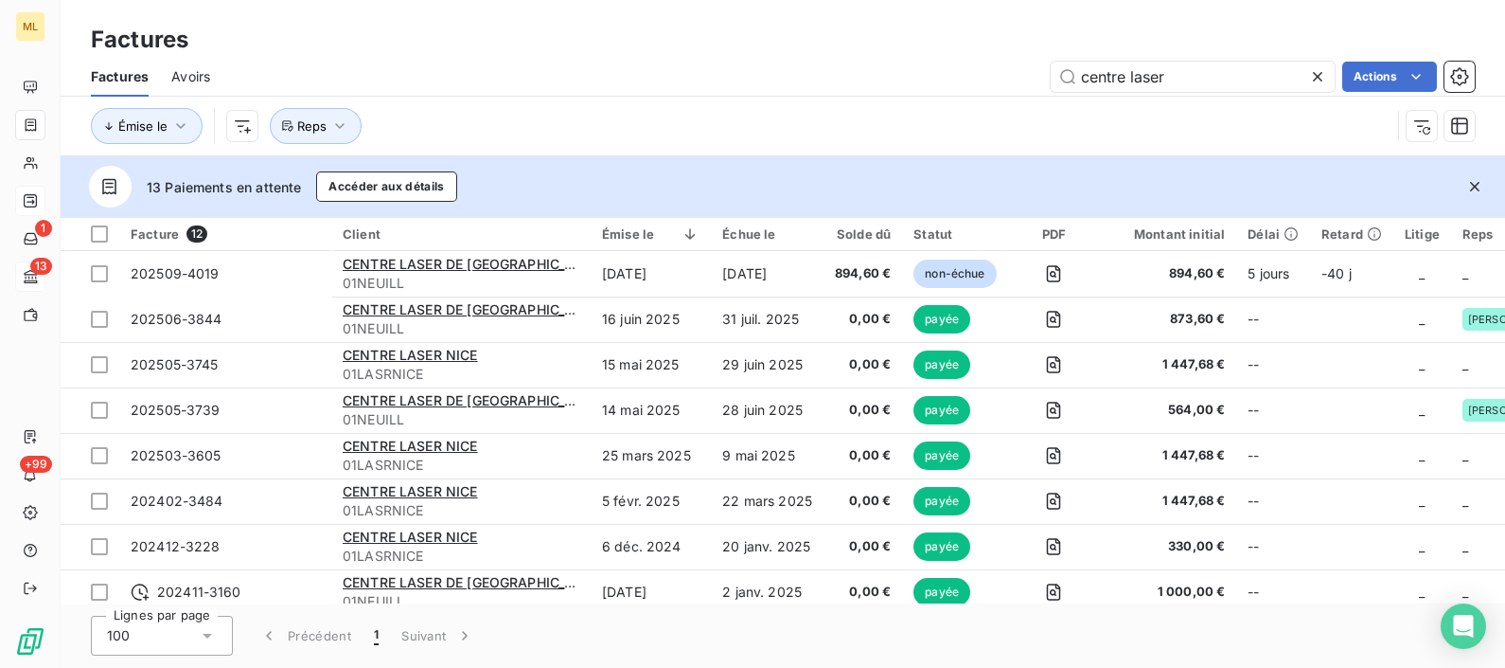
click at [1203, 85] on div at bounding box center [1322, 77] width 27 height 30
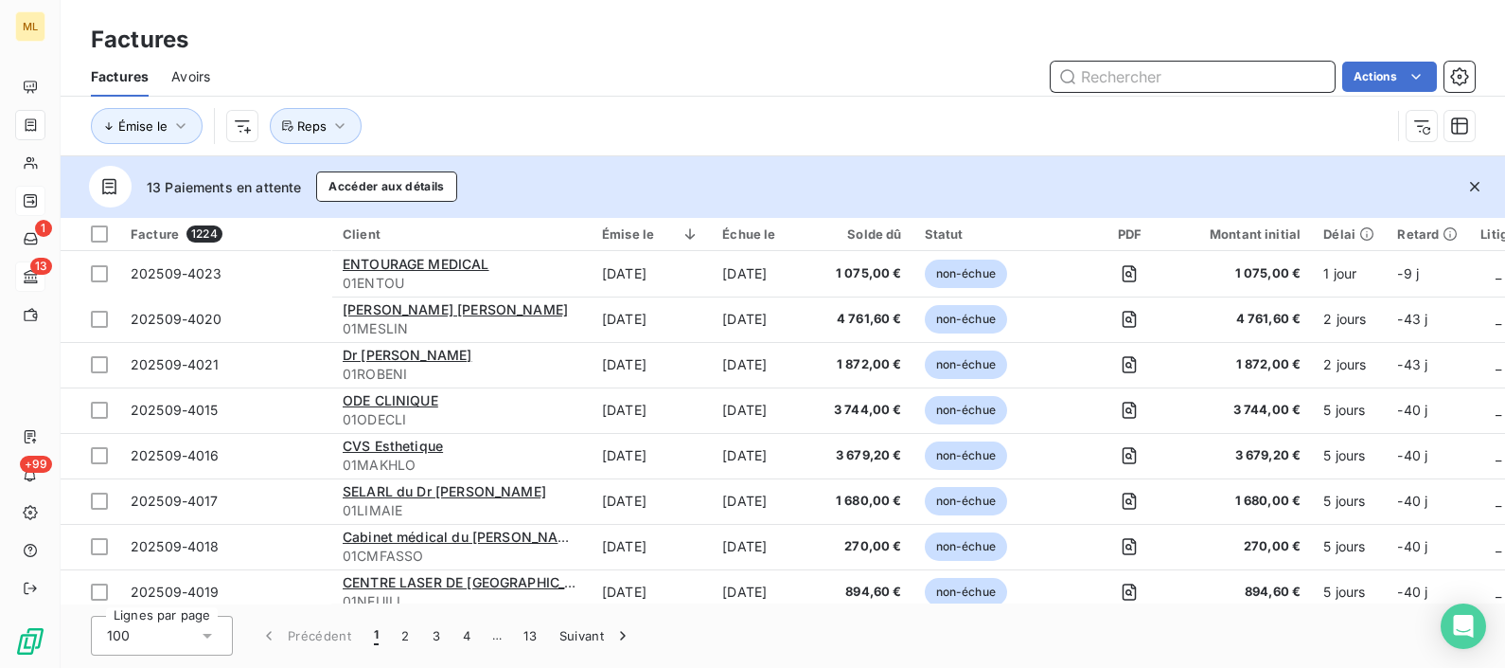
click at [1130, 75] on input "text" at bounding box center [1193, 77] width 284 height 30
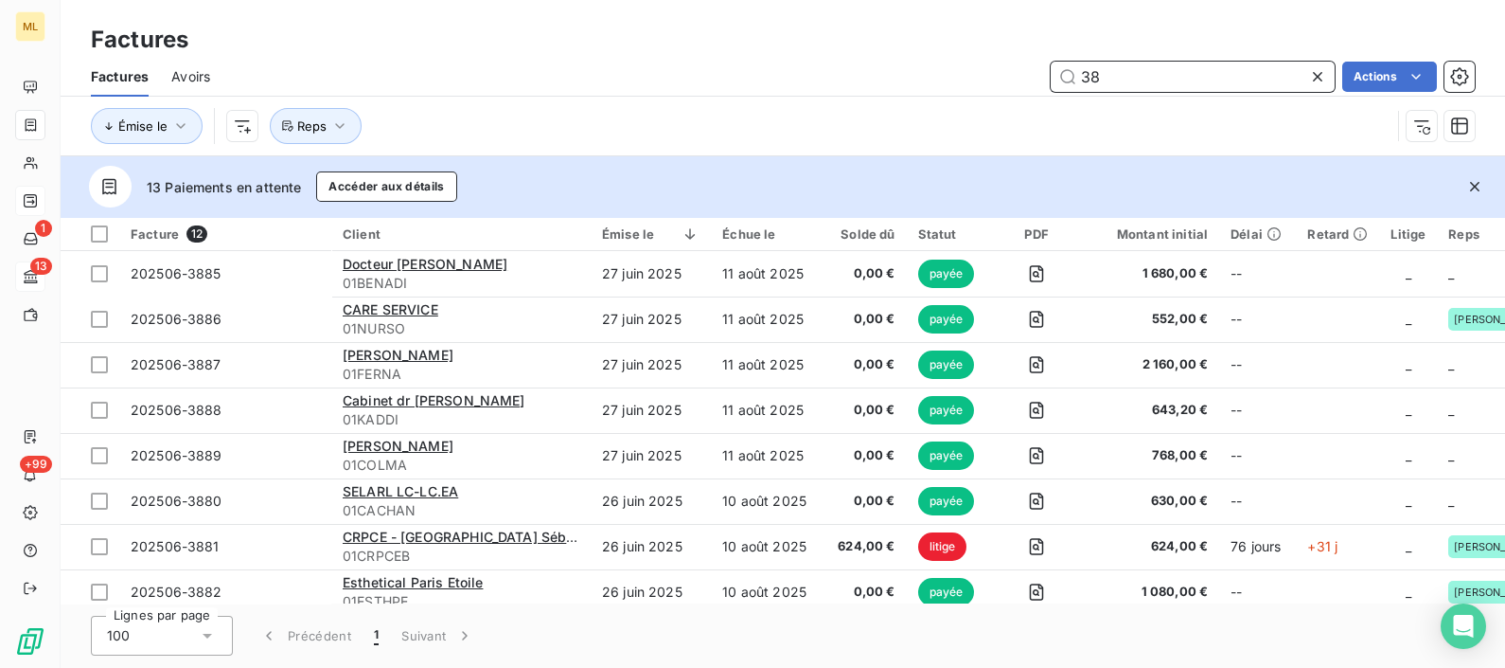
type input "3"
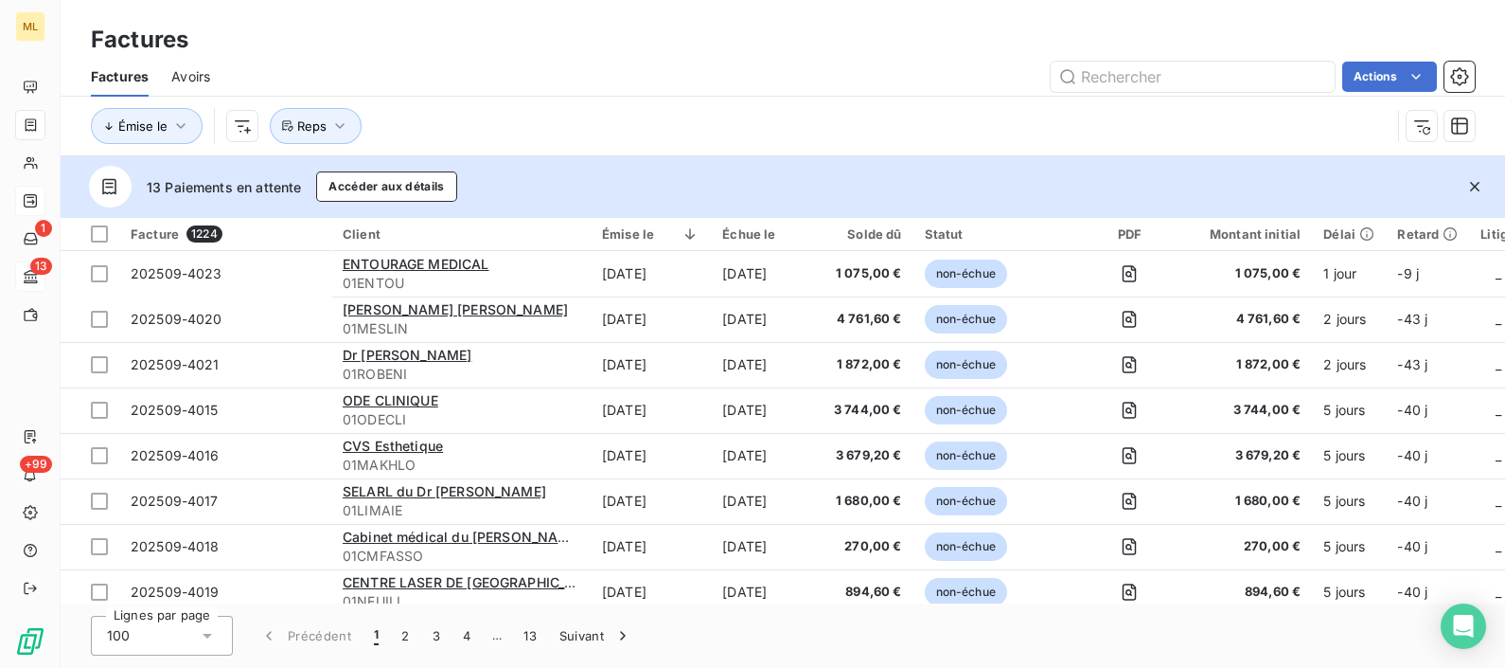
click at [765, 85] on div "Actions" at bounding box center [854, 77] width 1242 height 30
click at [622, 7] on div "Factures Factures Avoirs Actions Émise le Reps" at bounding box center [783, 78] width 1445 height 156
click at [620, 62] on div "Actions" at bounding box center [854, 77] width 1242 height 30
click at [676, 66] on div "Actions" at bounding box center [854, 77] width 1242 height 30
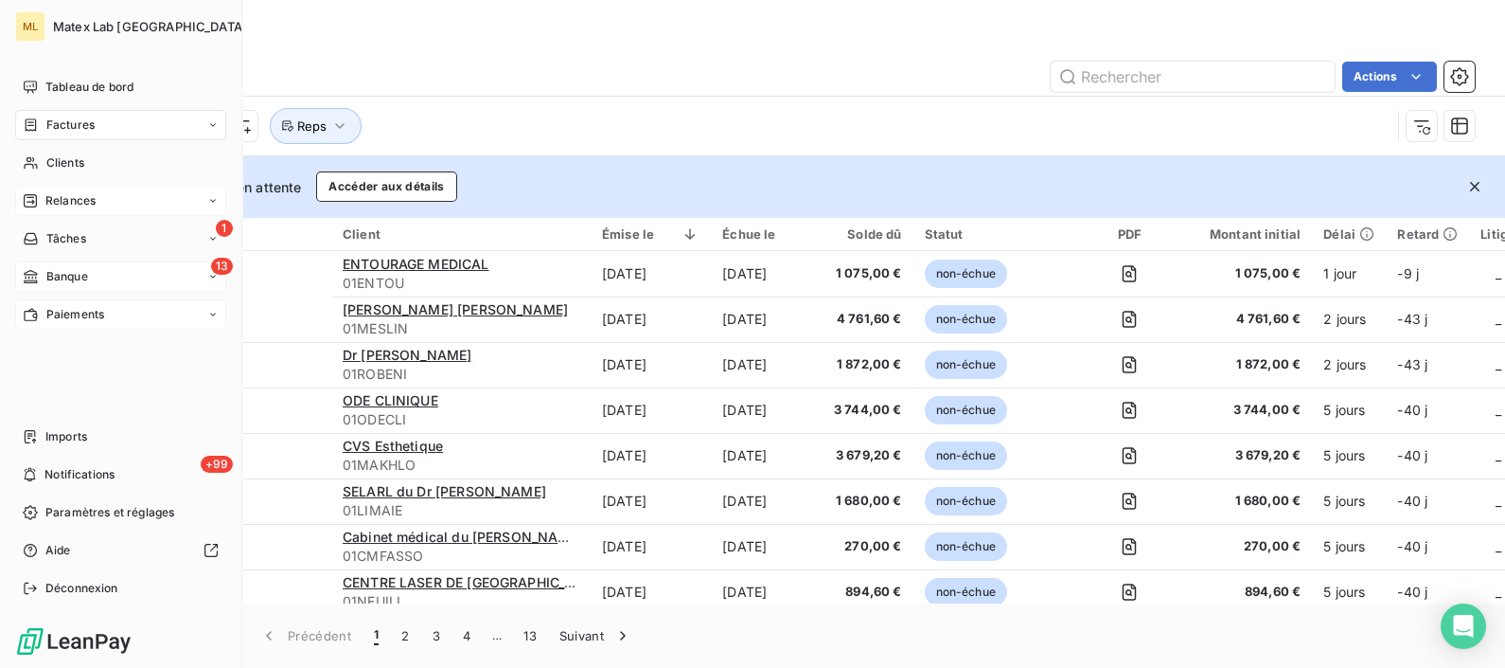
click at [72, 311] on span "Paiements" at bounding box center [75, 314] width 58 height 17
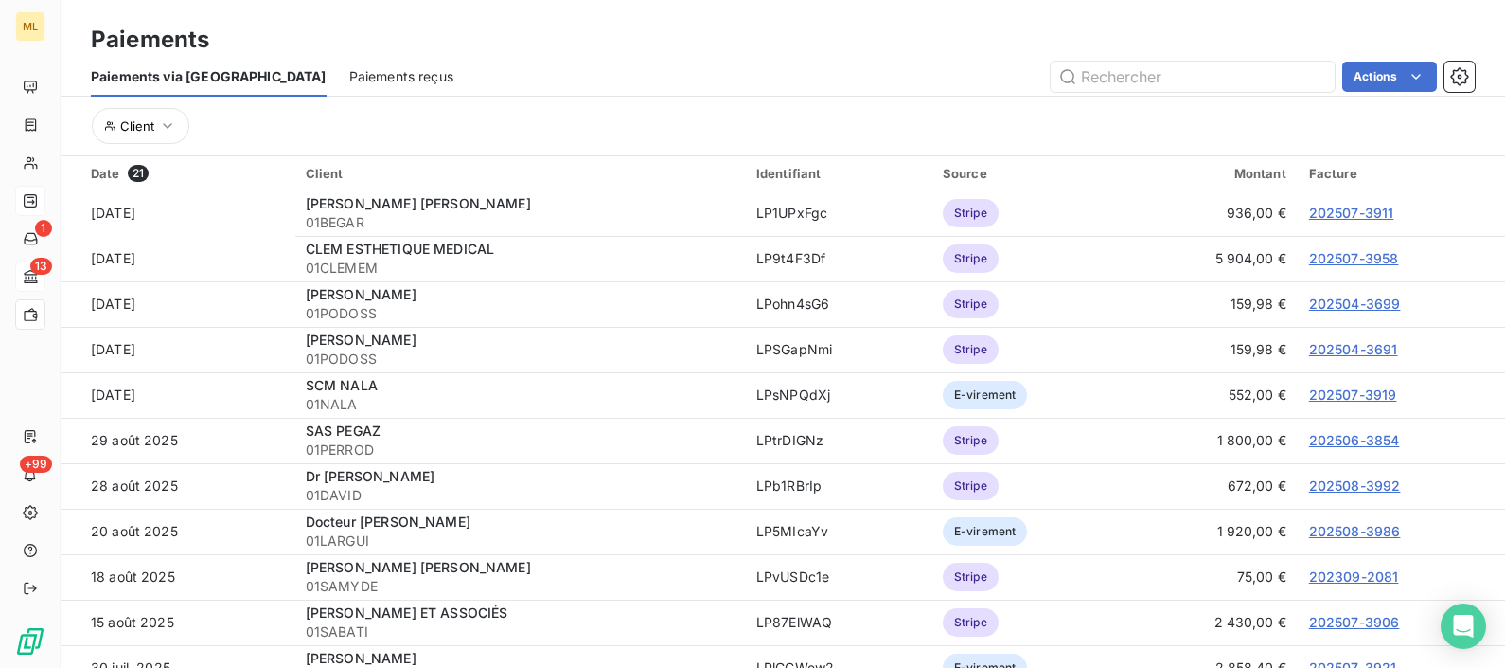
click at [349, 69] on span "Paiements reçus" at bounding box center [401, 76] width 104 height 19
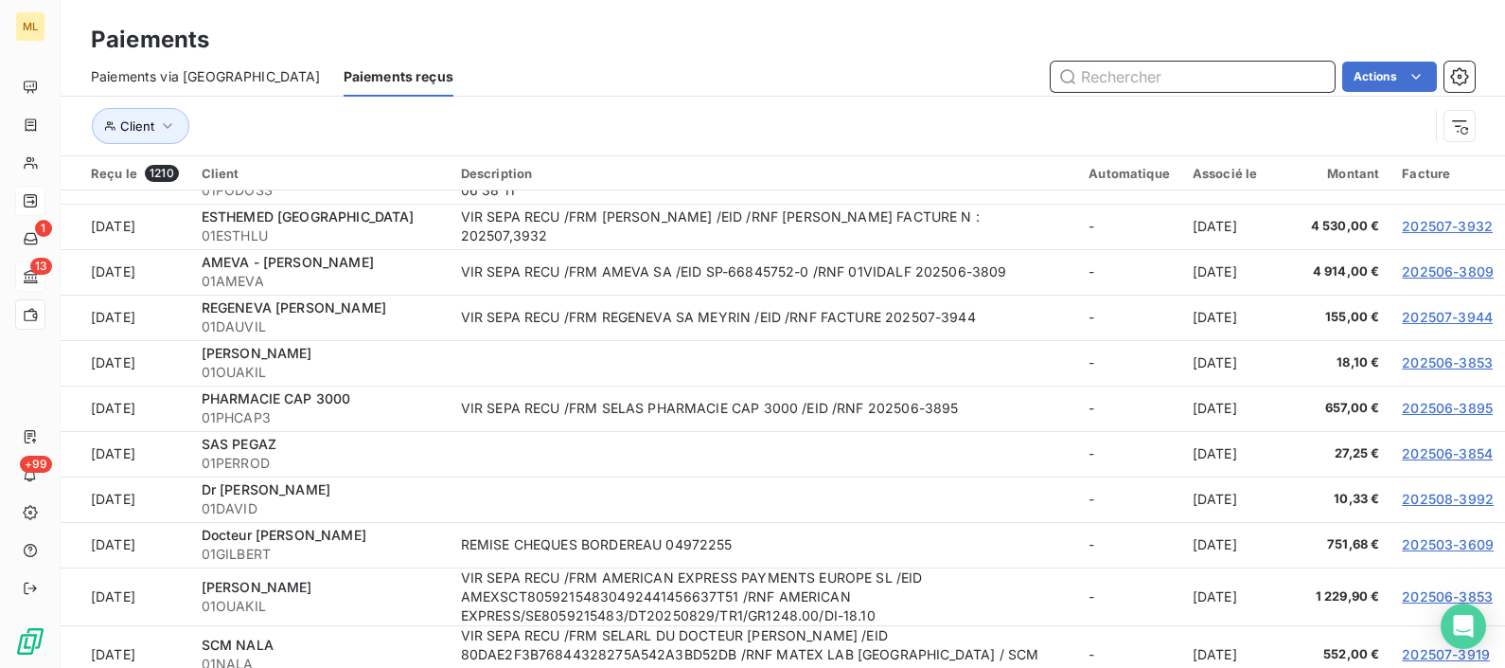
scroll to position [294, 0]
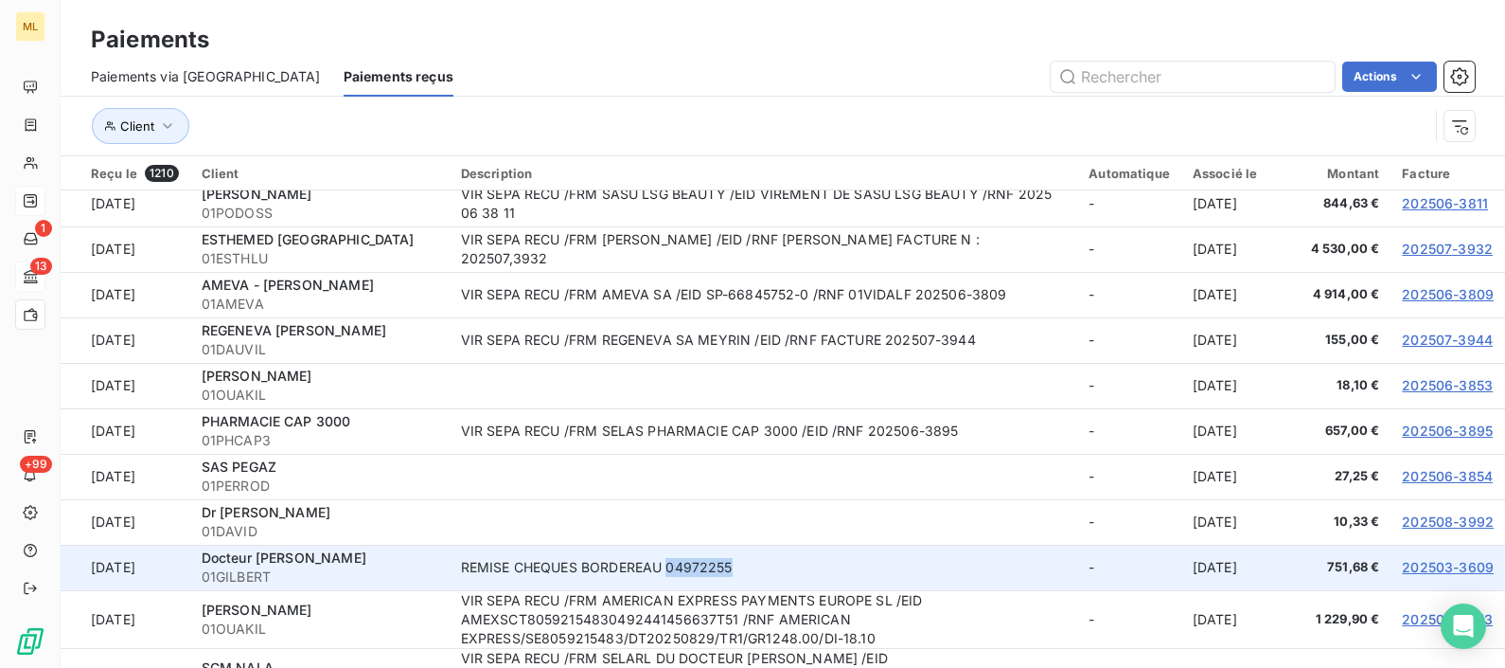
drag, startPoint x: 753, startPoint y: 556, endPoint x: 670, endPoint y: 551, distance: 82.5
click at [670, 533] on td "REMISE CHEQUES BORDEREAU 04972255" at bounding box center [764, 566] width 629 height 45
copy td "04972255"
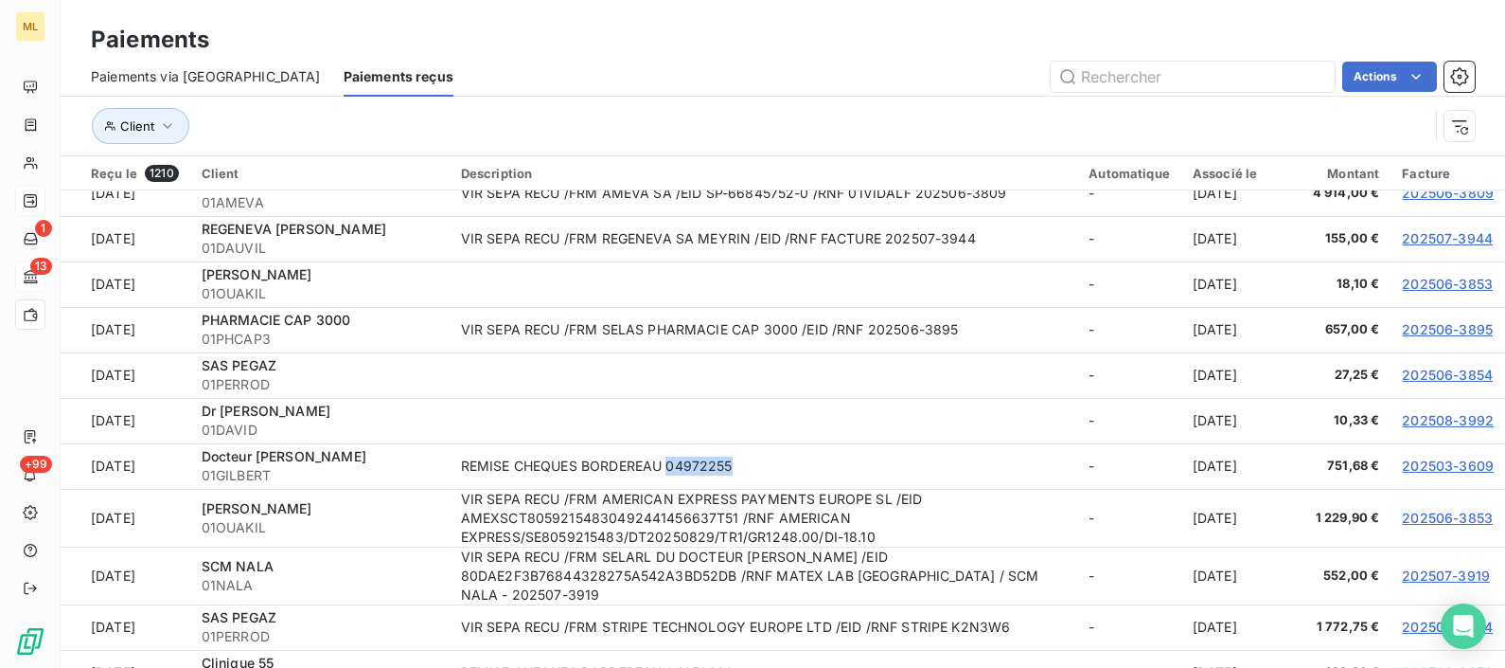
scroll to position [402, 0]
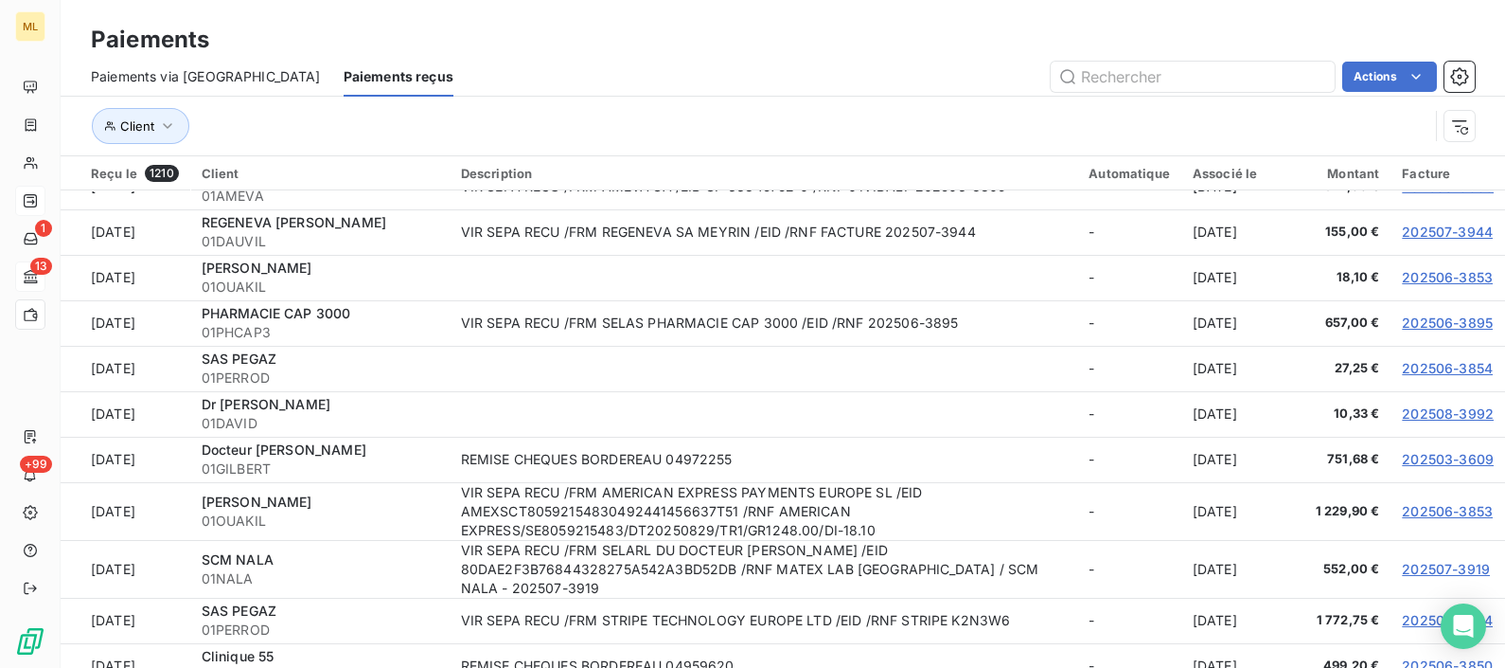
click at [852, 57] on div "Paiements via le Portail Paiements reçus Actions" at bounding box center [783, 77] width 1445 height 40
